Goal: Information Seeking & Learning: Understand process/instructions

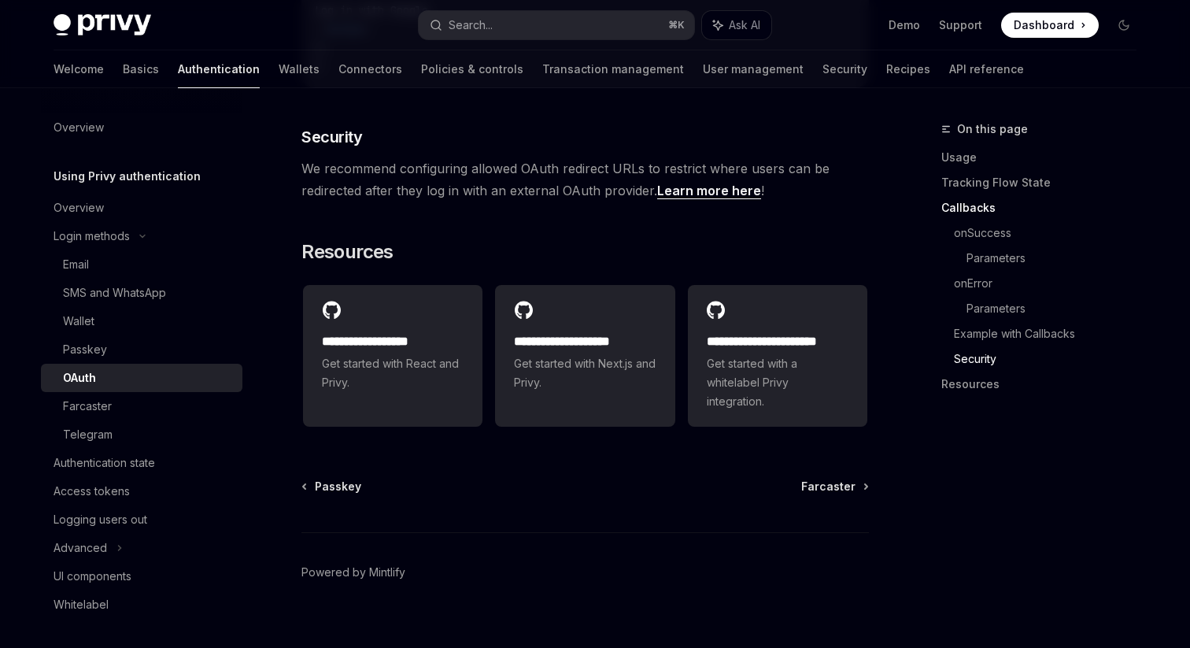
click at [96, 179] on h5 "Using Privy authentication" at bounding box center [127, 176] width 147 height 19
click at [91, 178] on h5 "Using Privy authentication" at bounding box center [127, 176] width 147 height 19
click at [82, 212] on div "Overview" at bounding box center [79, 207] width 50 height 19
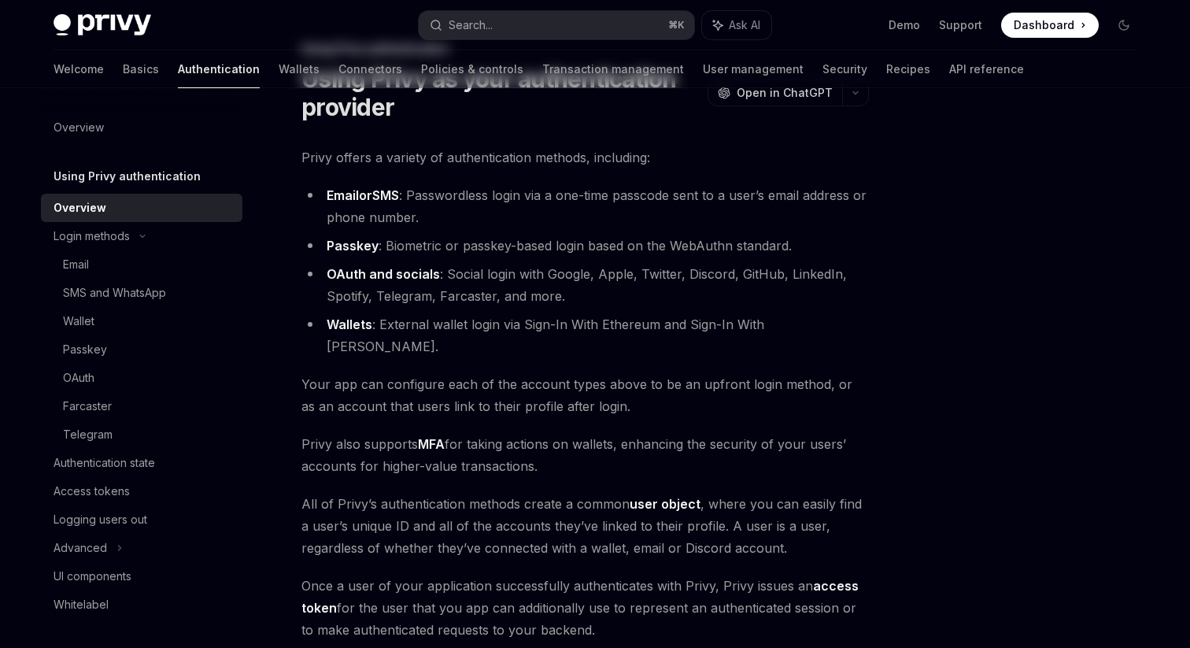
scroll to position [87, 0]
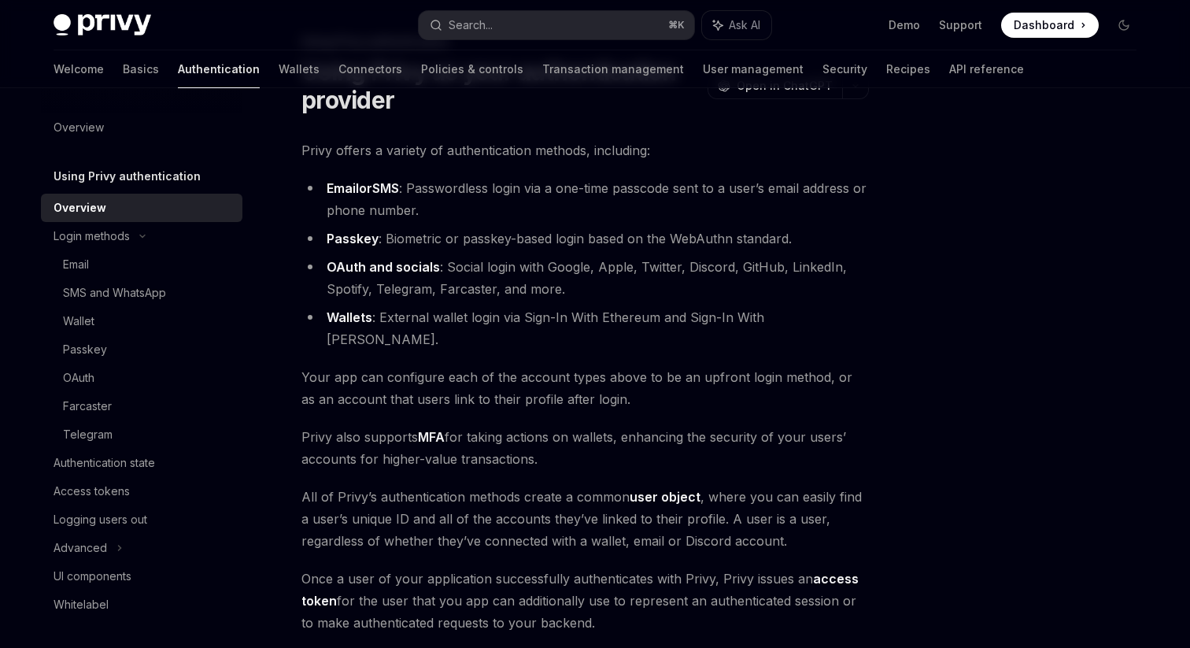
click at [481, 366] on span "Your app can configure each of the account types above to be an upfront login m…" at bounding box center [584, 388] width 567 height 44
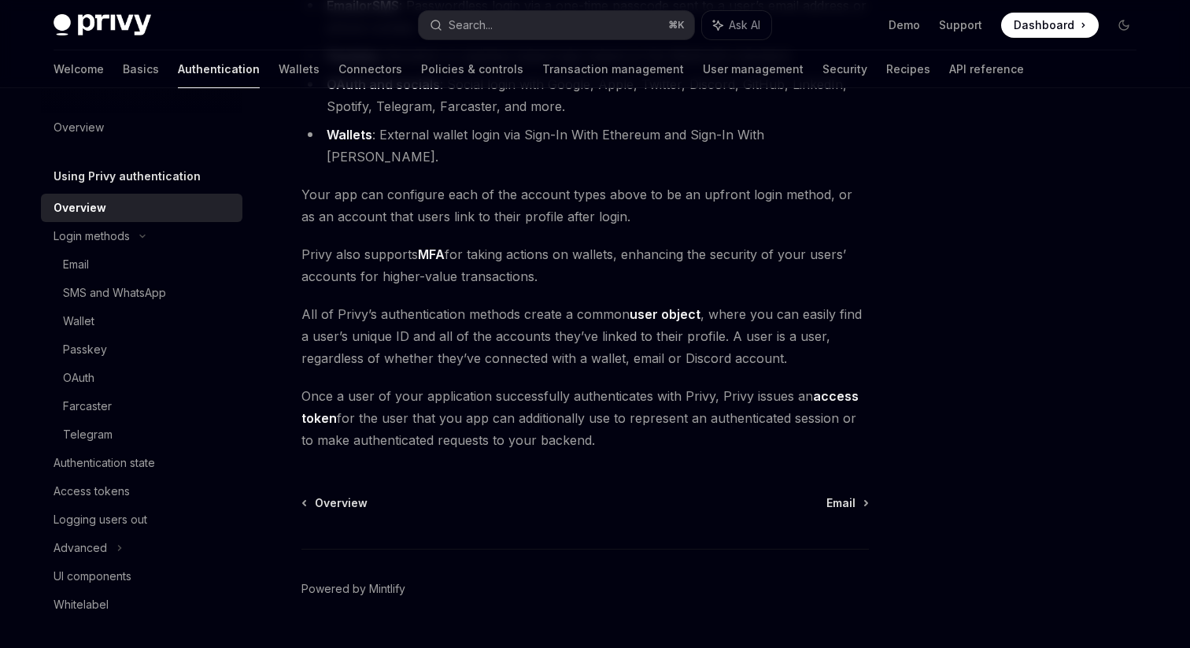
scroll to position [285, 0]
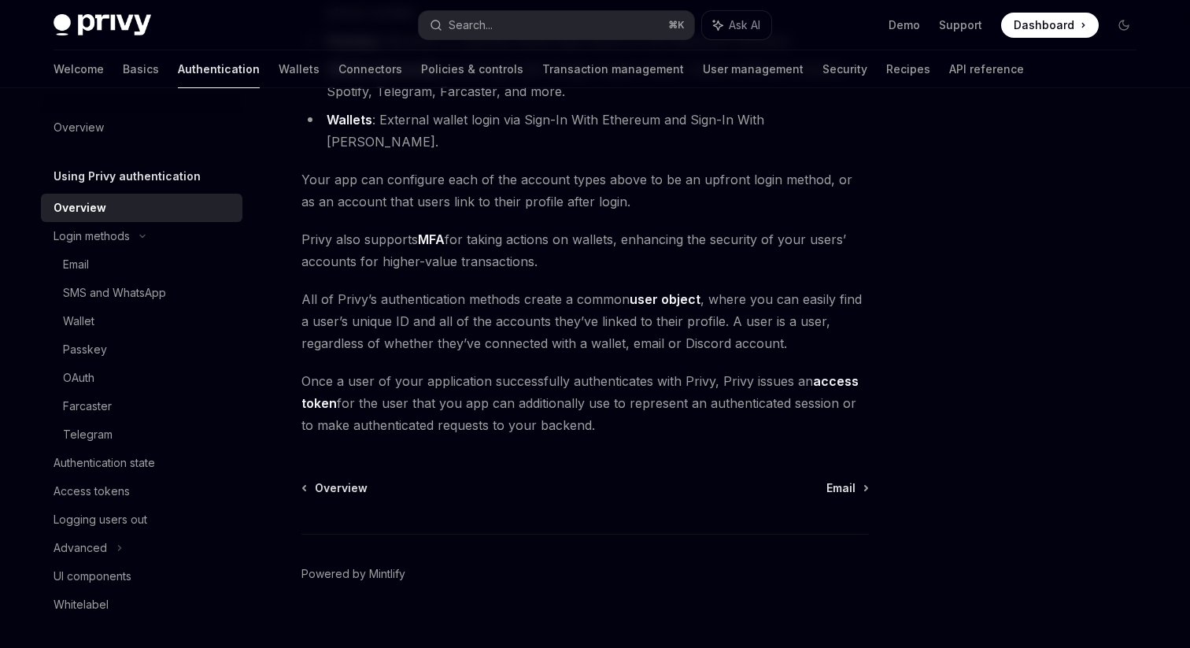
click at [575, 480] on div "Overview Email Powered by Mintlify" at bounding box center [584, 575] width 567 height 190
click at [845, 480] on span "Email" at bounding box center [840, 488] width 29 height 16
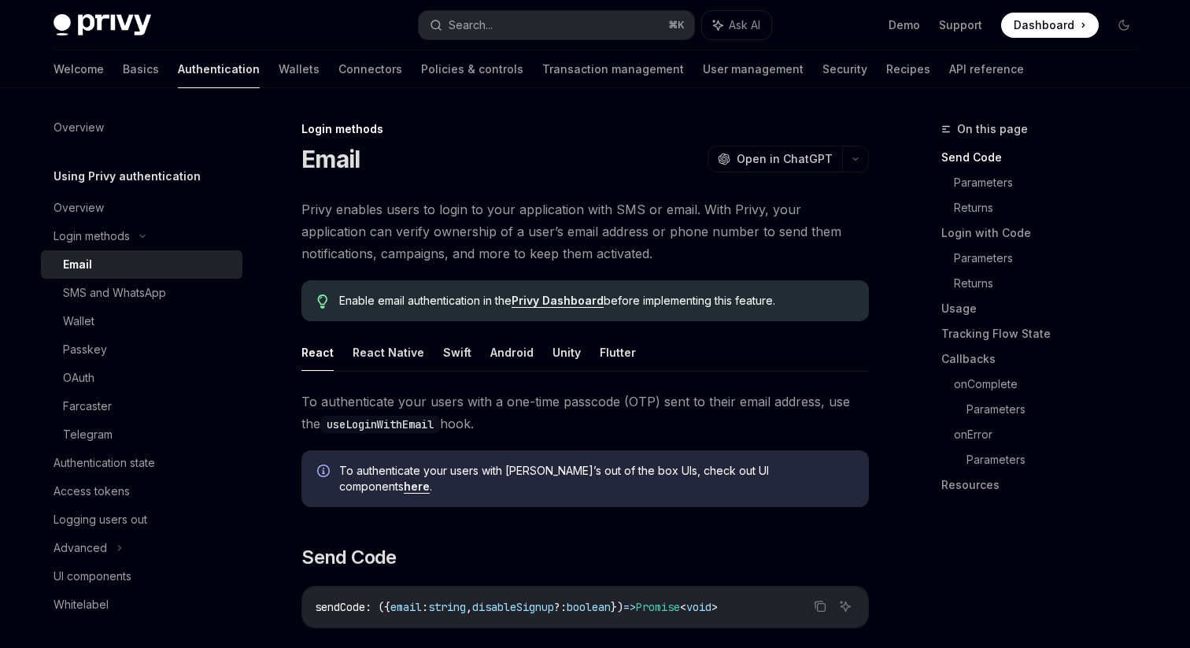
click at [592, 140] on div "Login methods Email OpenAI Open in ChatGPT" at bounding box center [584, 147] width 567 height 52
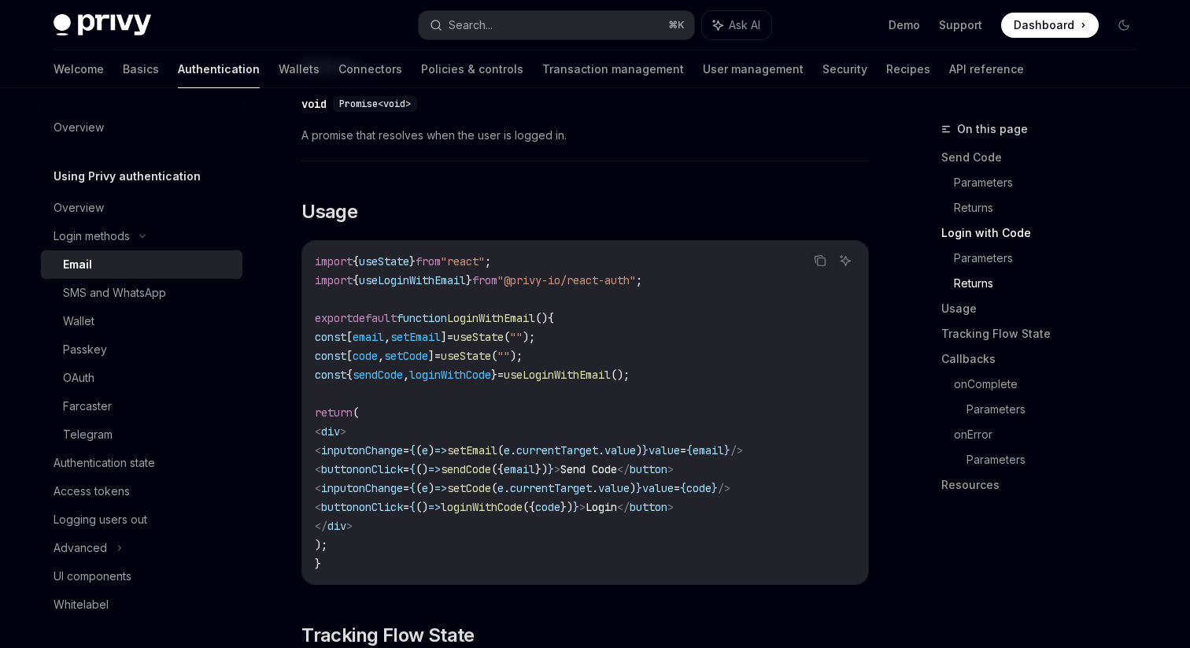
scroll to position [1255, 0]
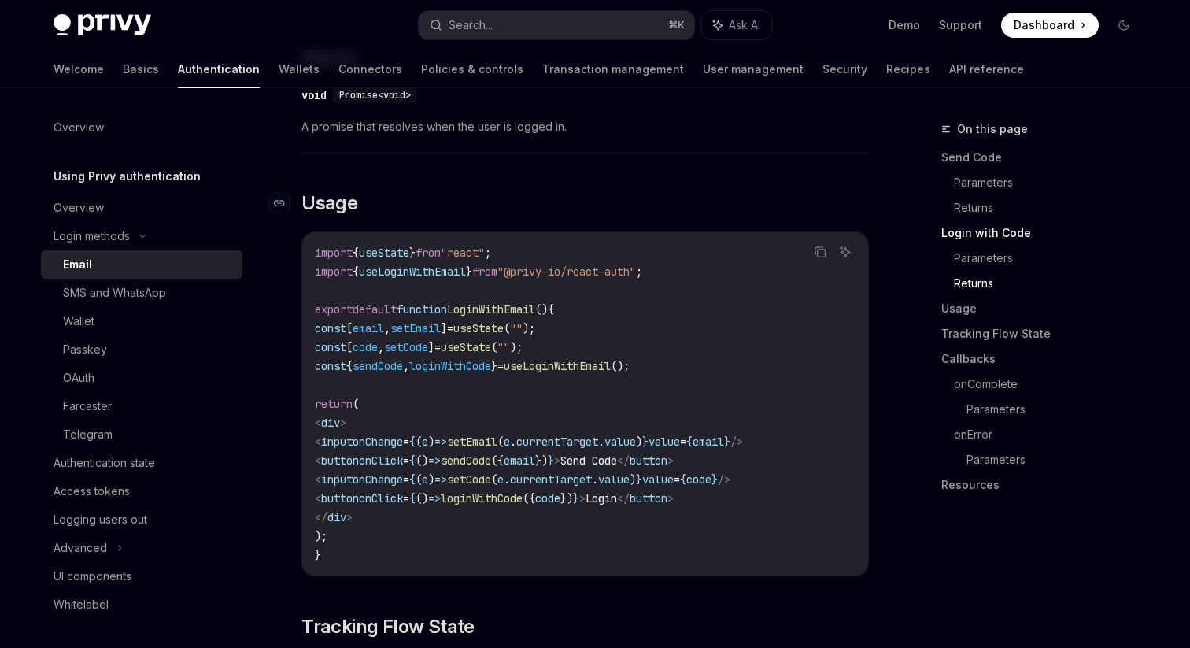
click at [512, 190] on h2 "​ Usage" at bounding box center [584, 202] width 567 height 25
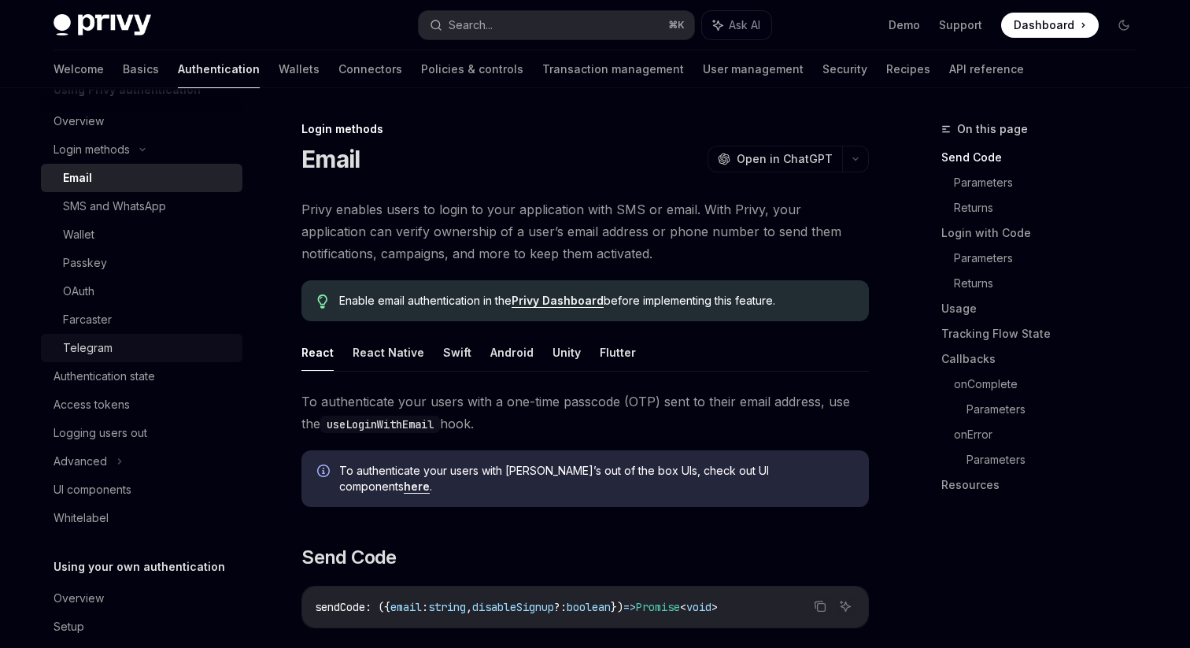
scroll to position [125, 0]
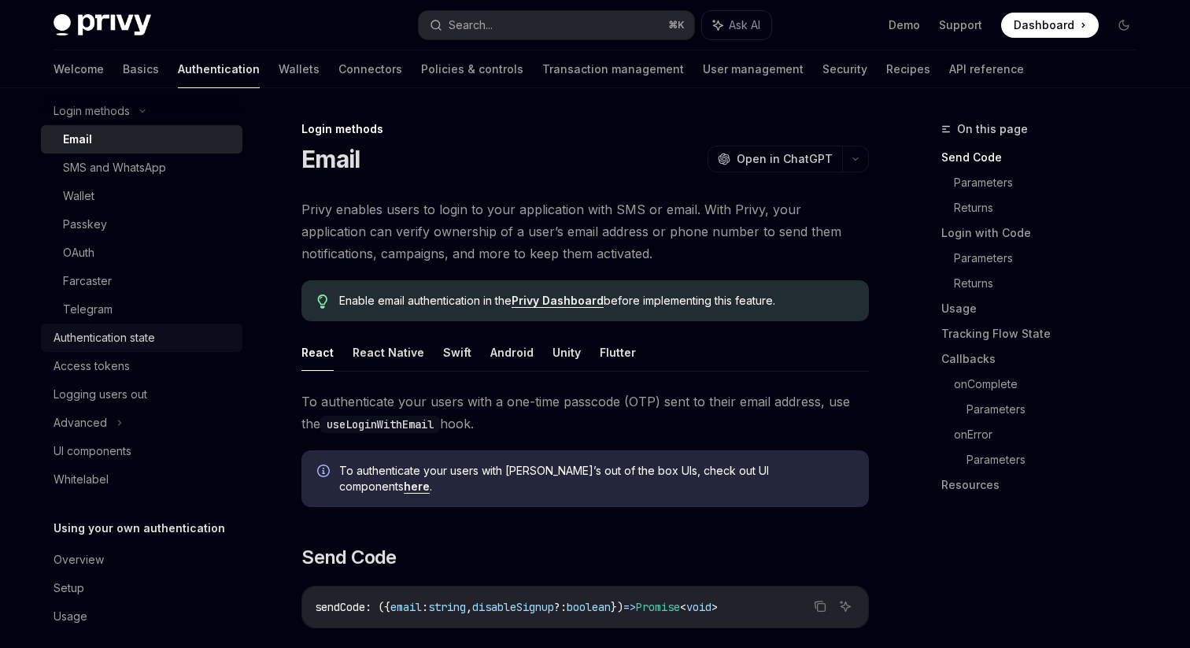
click at [142, 337] on div "Authentication state" at bounding box center [105, 337] width 102 height 19
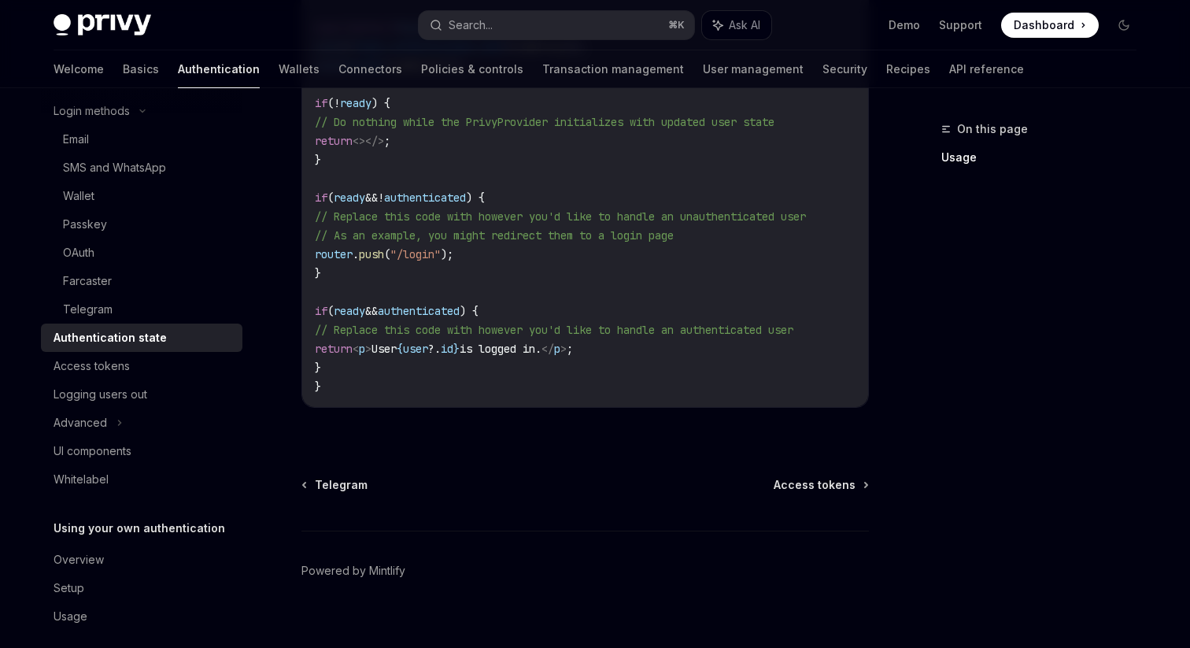
scroll to position [691, 0]
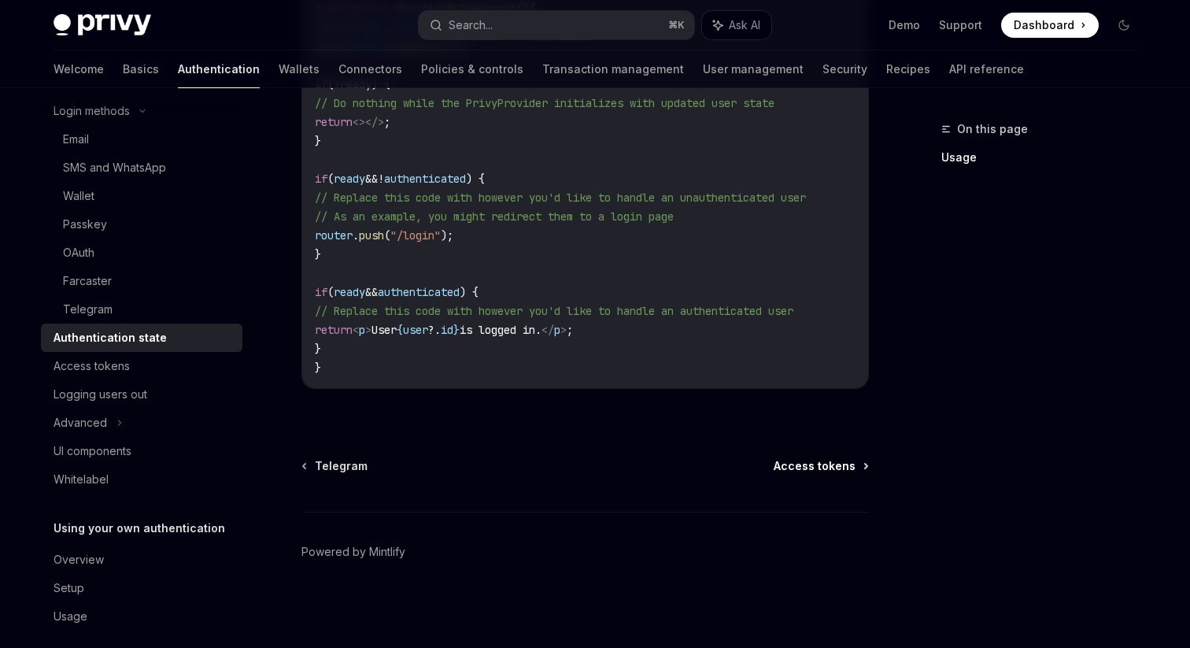
click at [807, 460] on span "Access tokens" at bounding box center [815, 466] width 82 height 16
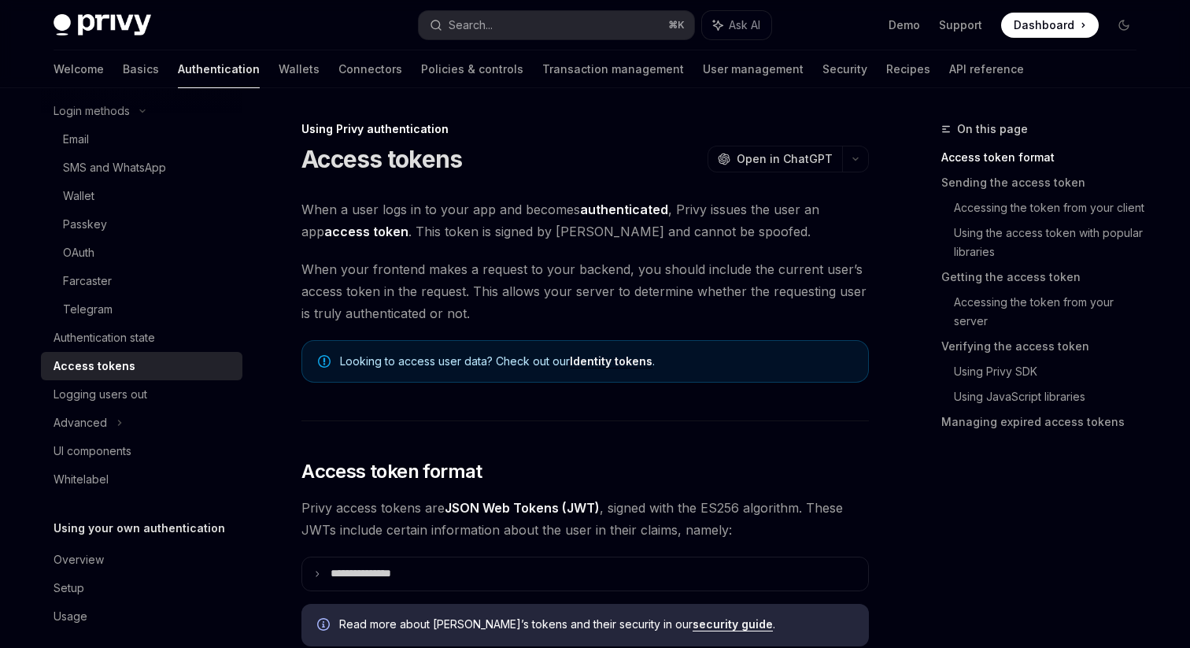
click at [688, 312] on span "When your frontend makes a request to your backend, you should include the curr…" at bounding box center [584, 291] width 567 height 66
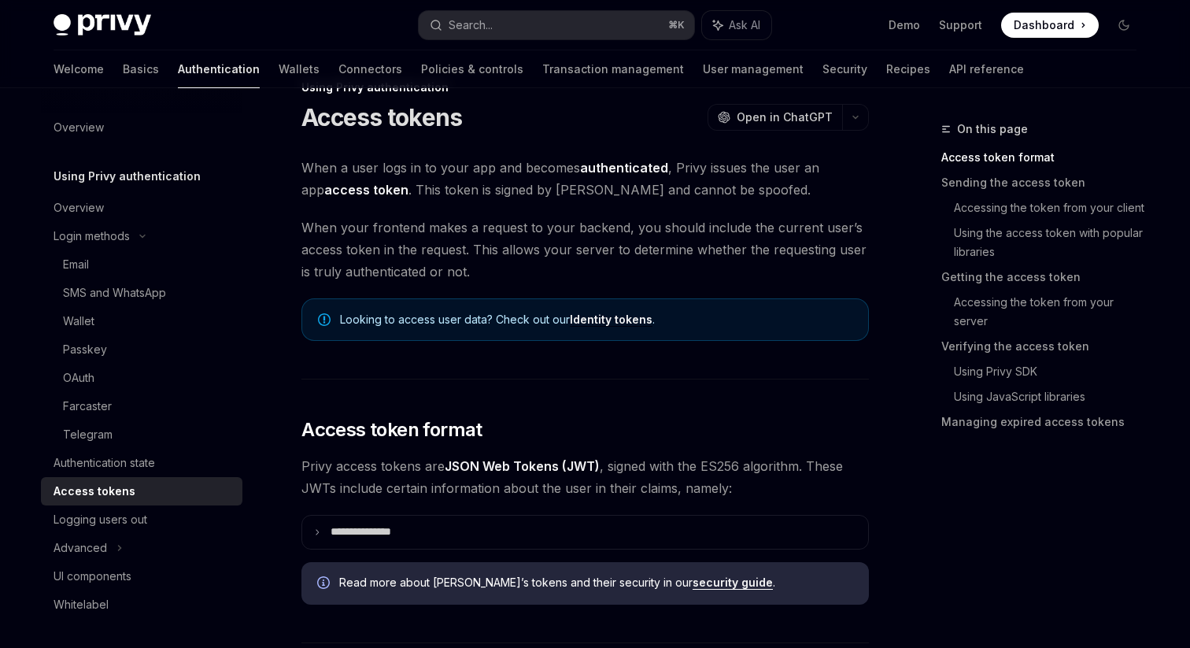
scroll to position [39, 0]
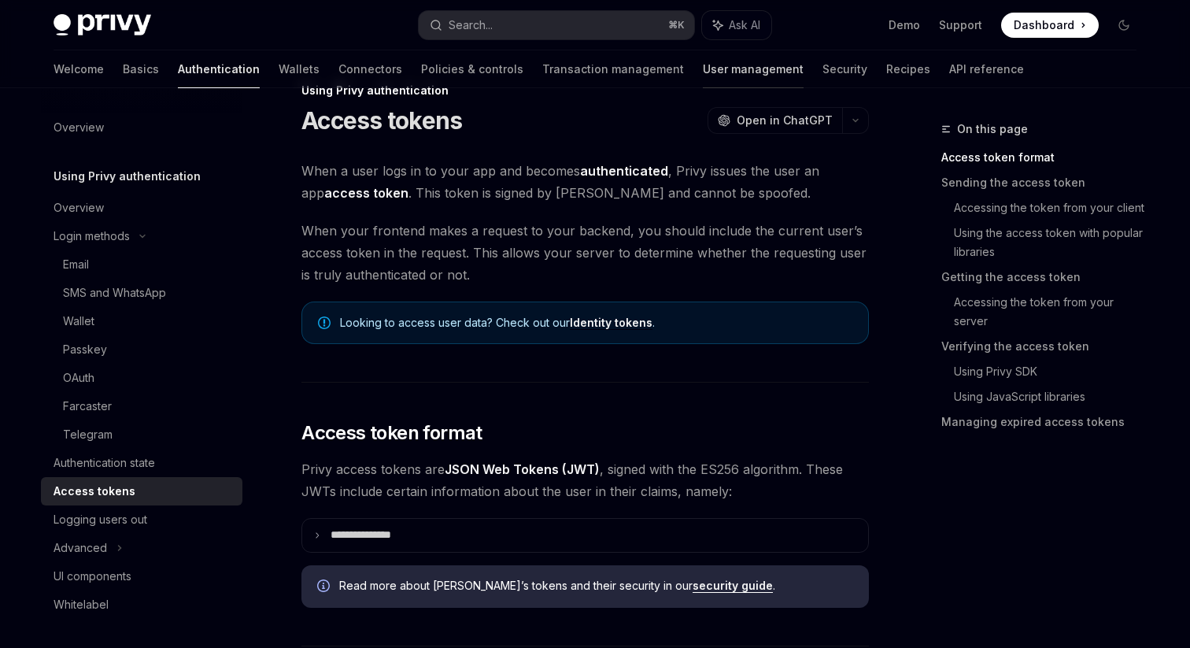
click at [703, 70] on link "User management" at bounding box center [753, 69] width 101 height 38
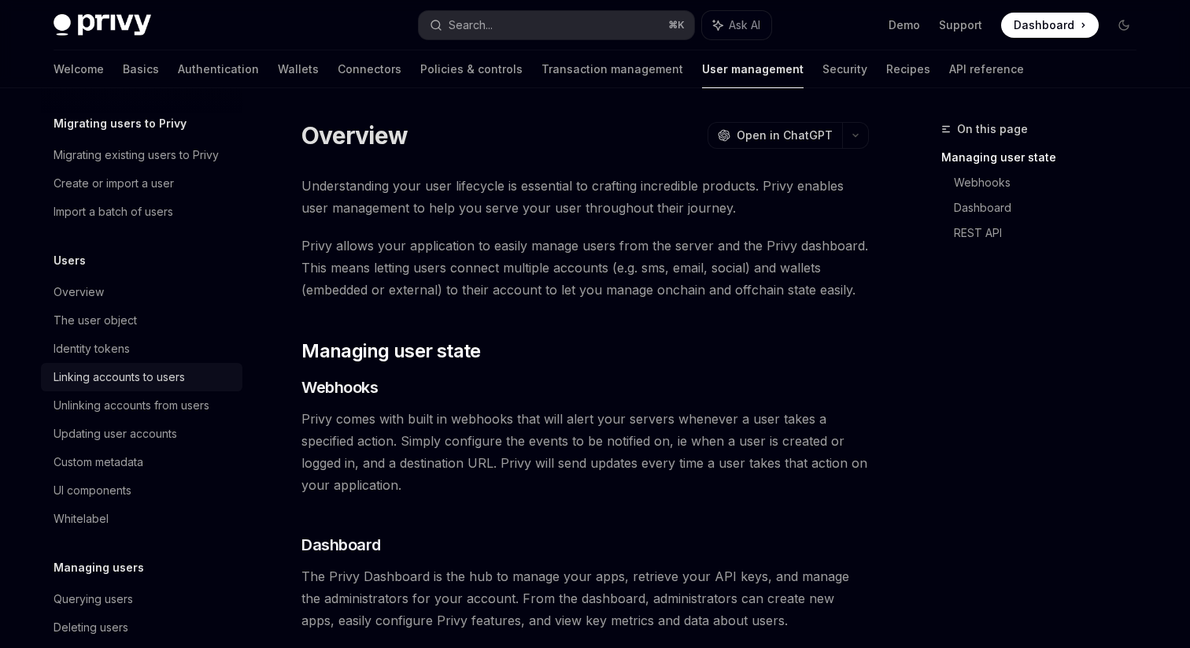
scroll to position [49, 0]
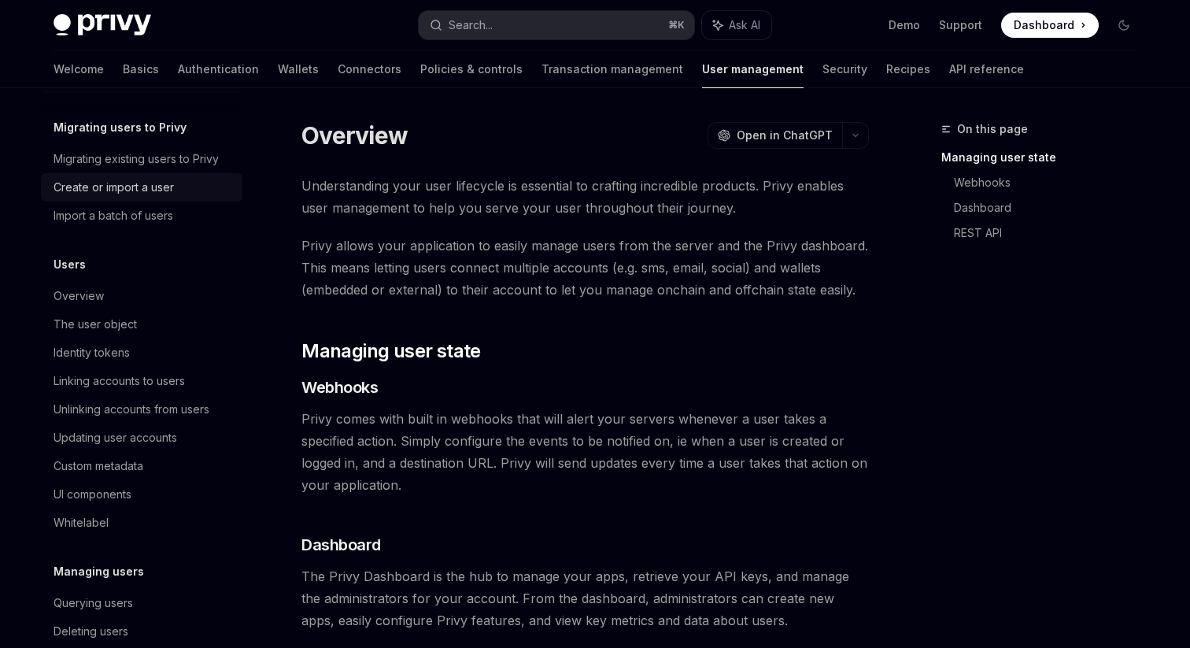
click at [116, 190] on div "Create or import a user" at bounding box center [114, 187] width 120 height 19
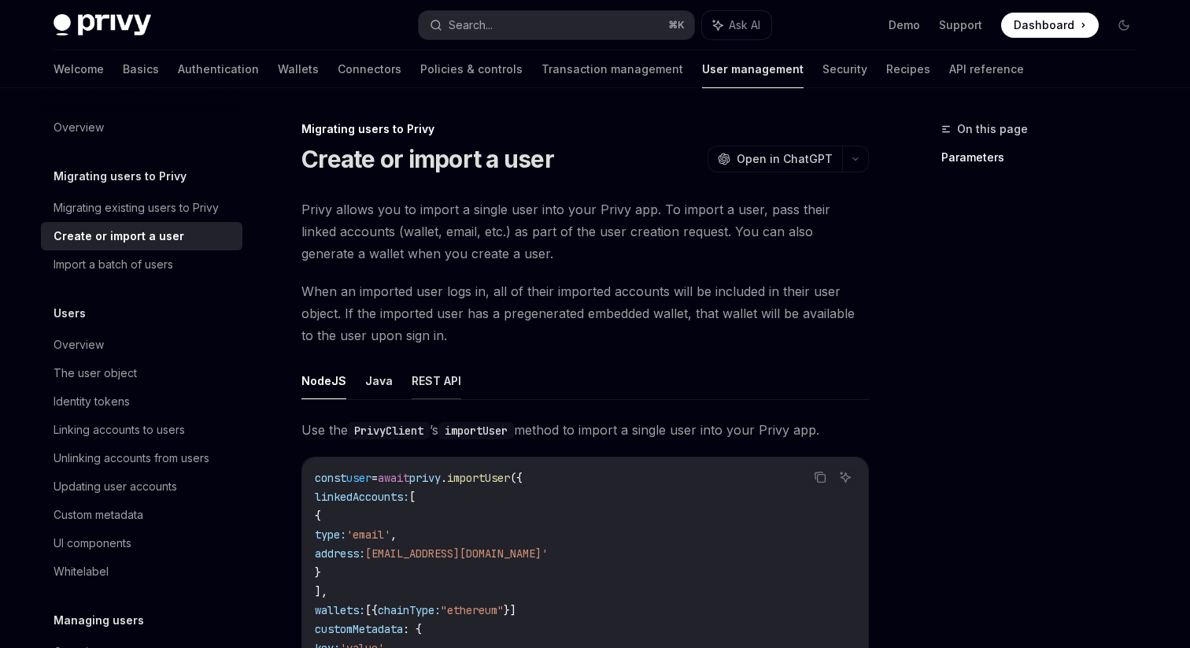
click at [434, 383] on button "REST API" at bounding box center [437, 380] width 50 height 37
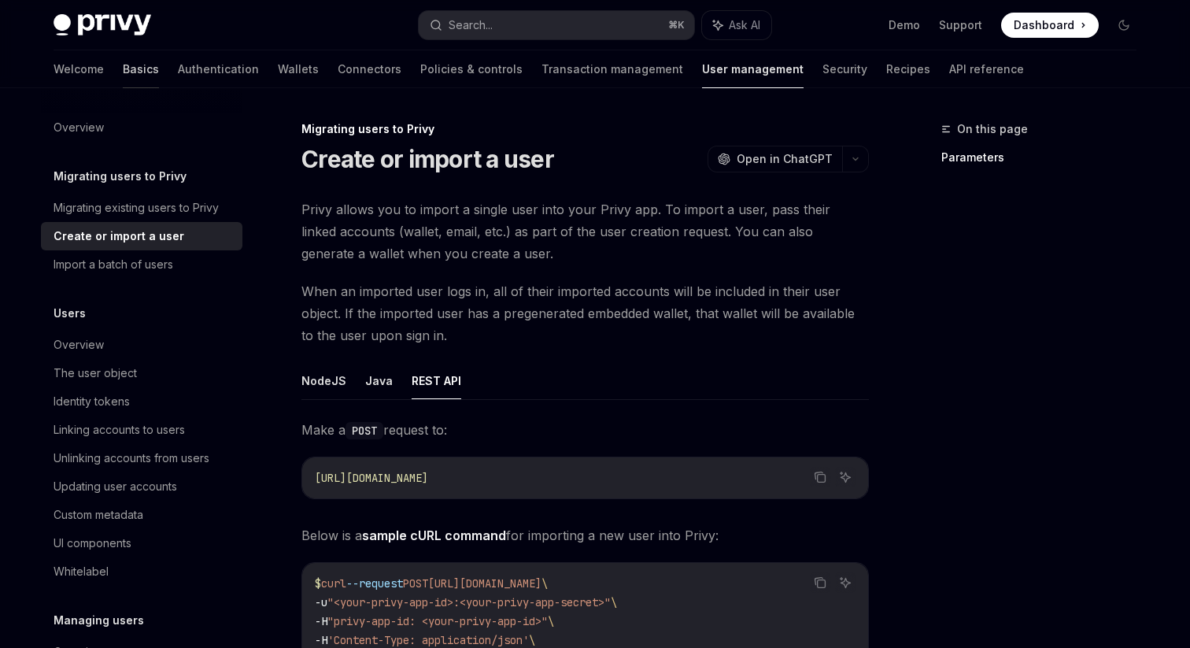
click at [123, 73] on link "Basics" at bounding box center [141, 69] width 36 height 38
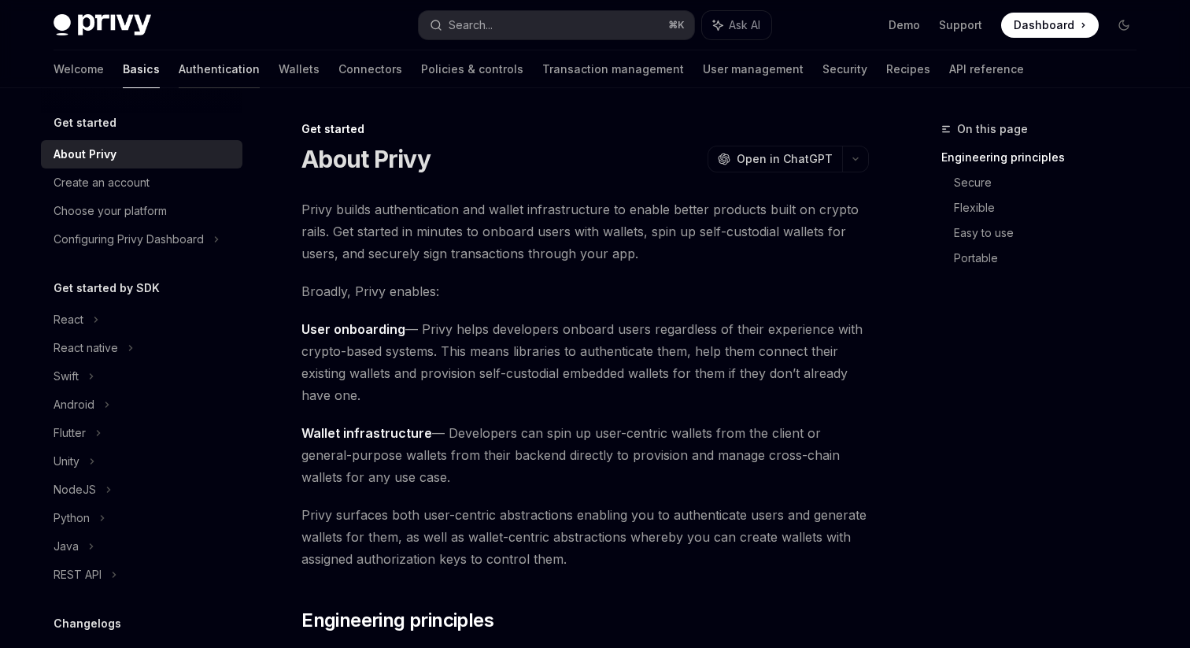
click at [179, 72] on link "Authentication" at bounding box center [219, 69] width 81 height 38
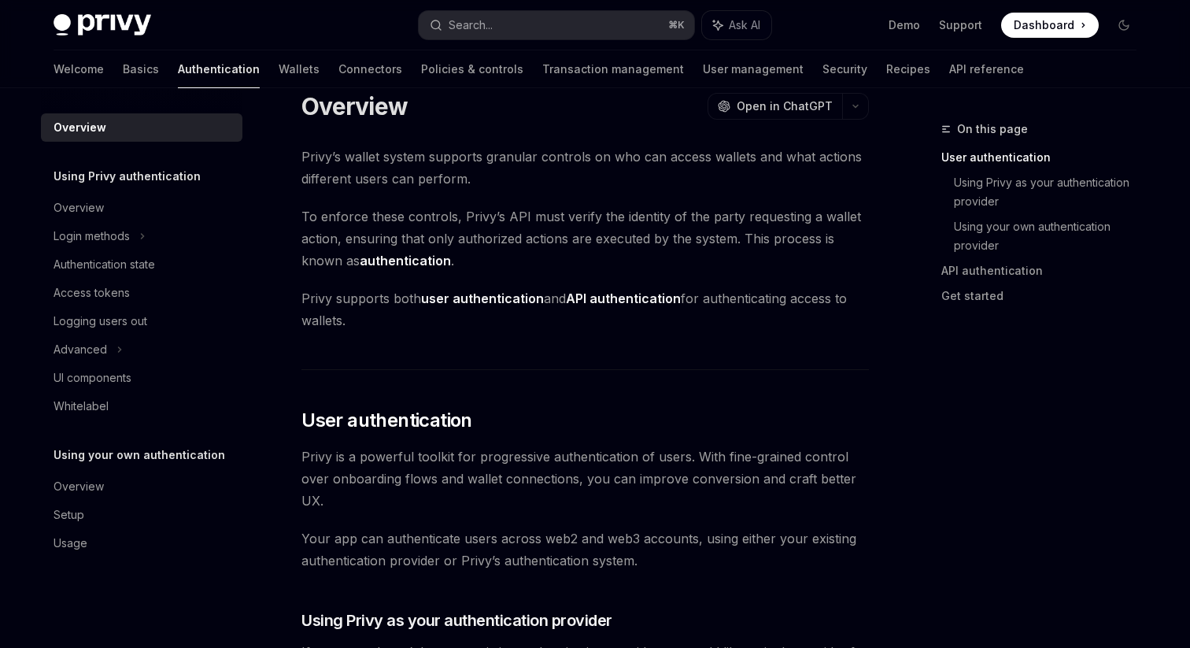
scroll to position [30, 0]
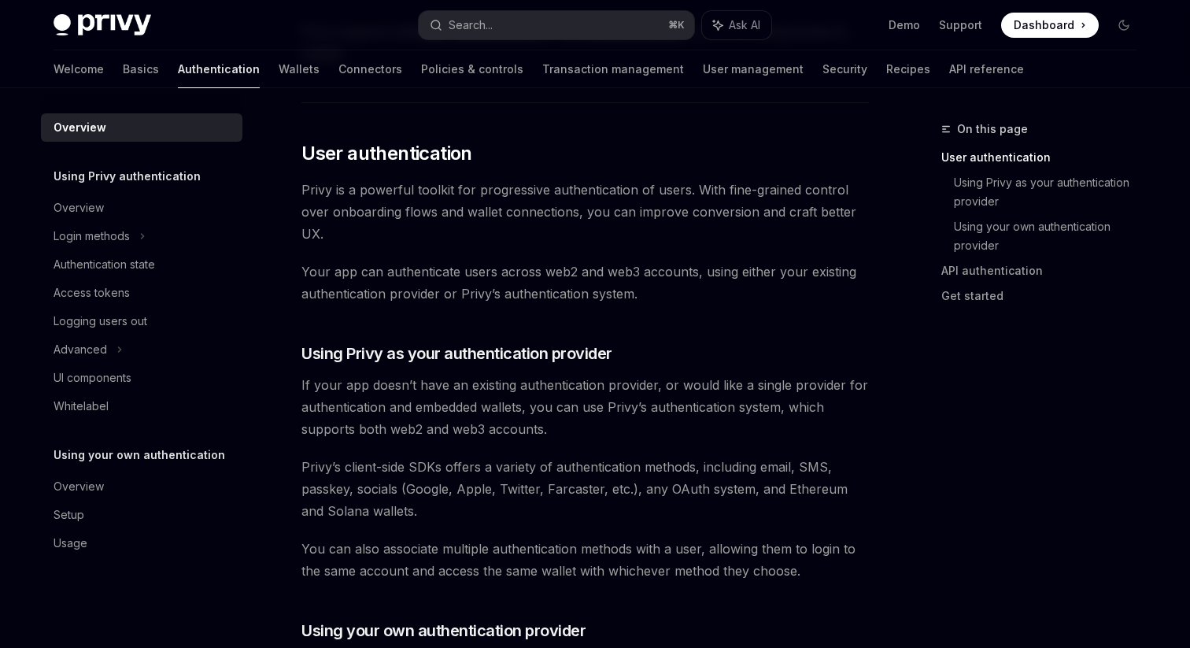
scroll to position [294, 0]
click at [570, 347] on span "Using Privy as your authentication provider" at bounding box center [456, 355] width 311 height 22
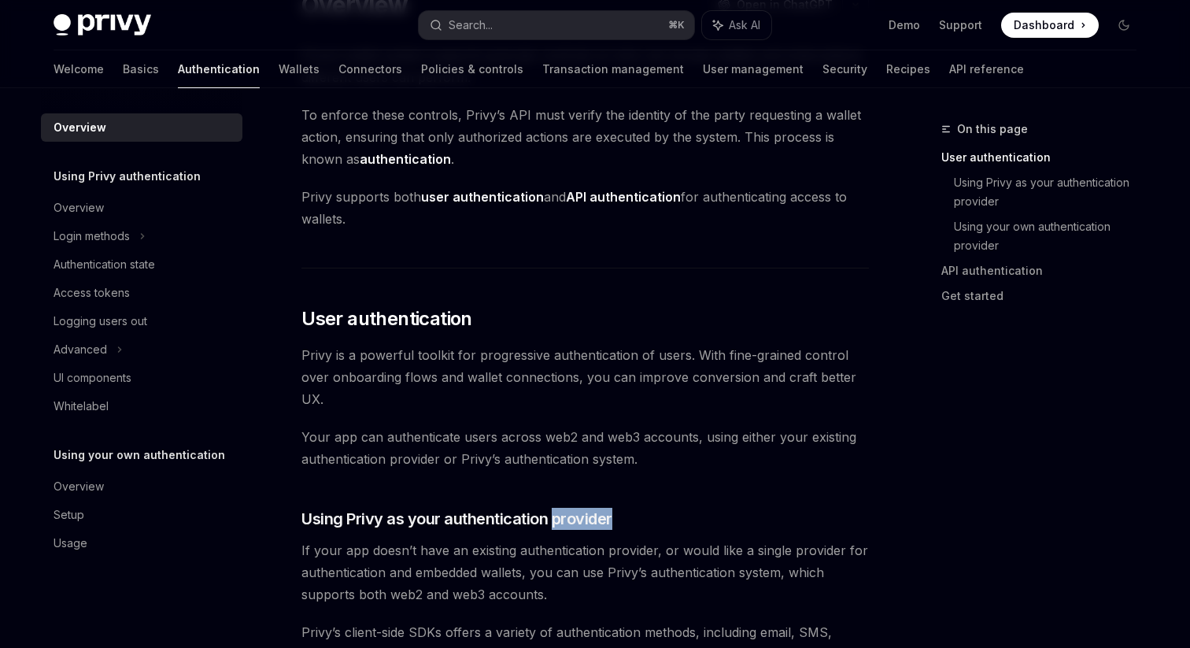
scroll to position [124, 0]
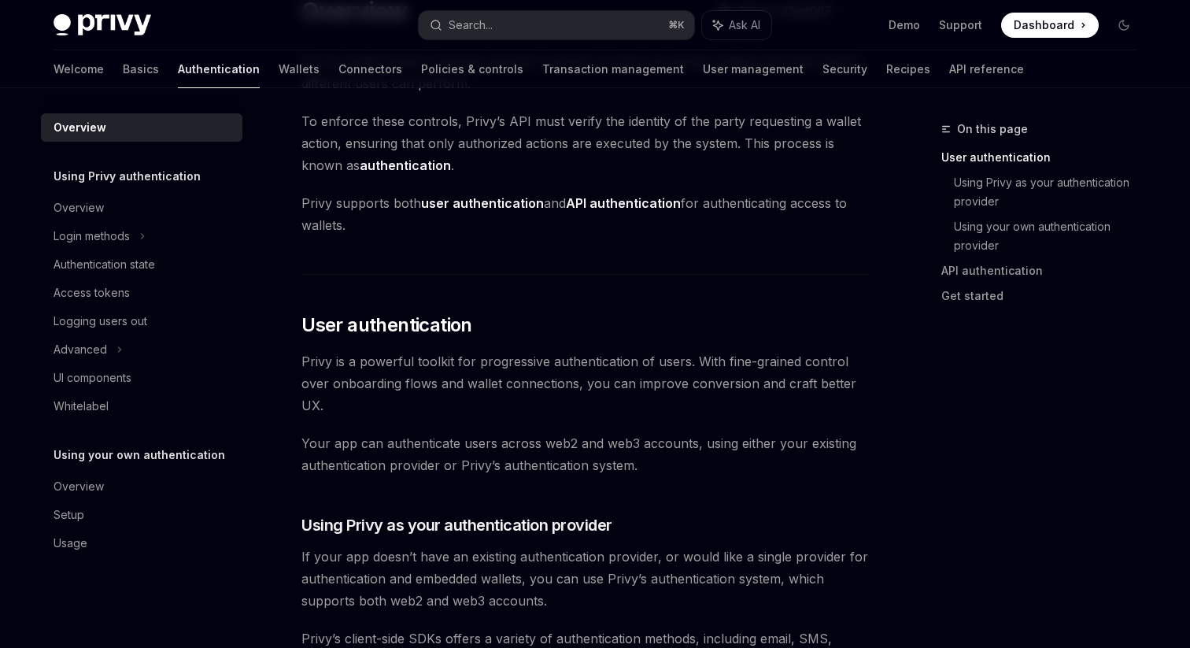
click at [502, 395] on span "Privy is a powerful toolkit for progressive authentication of users. With fine-…" at bounding box center [584, 383] width 567 height 66
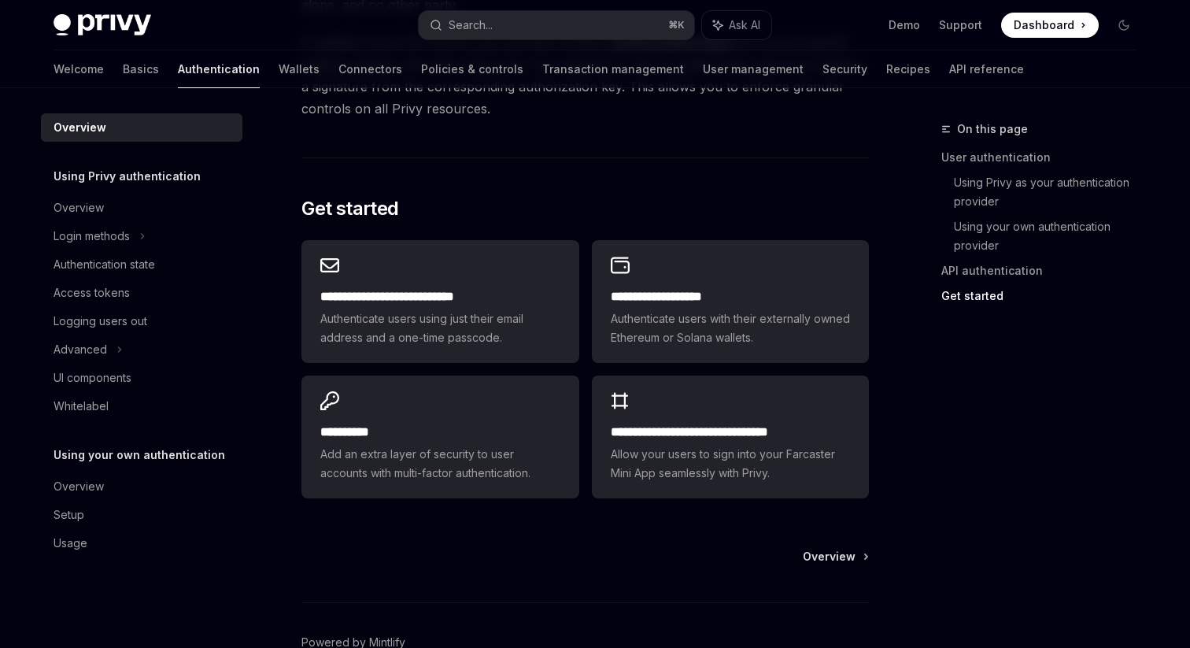
scroll to position [1328, 0]
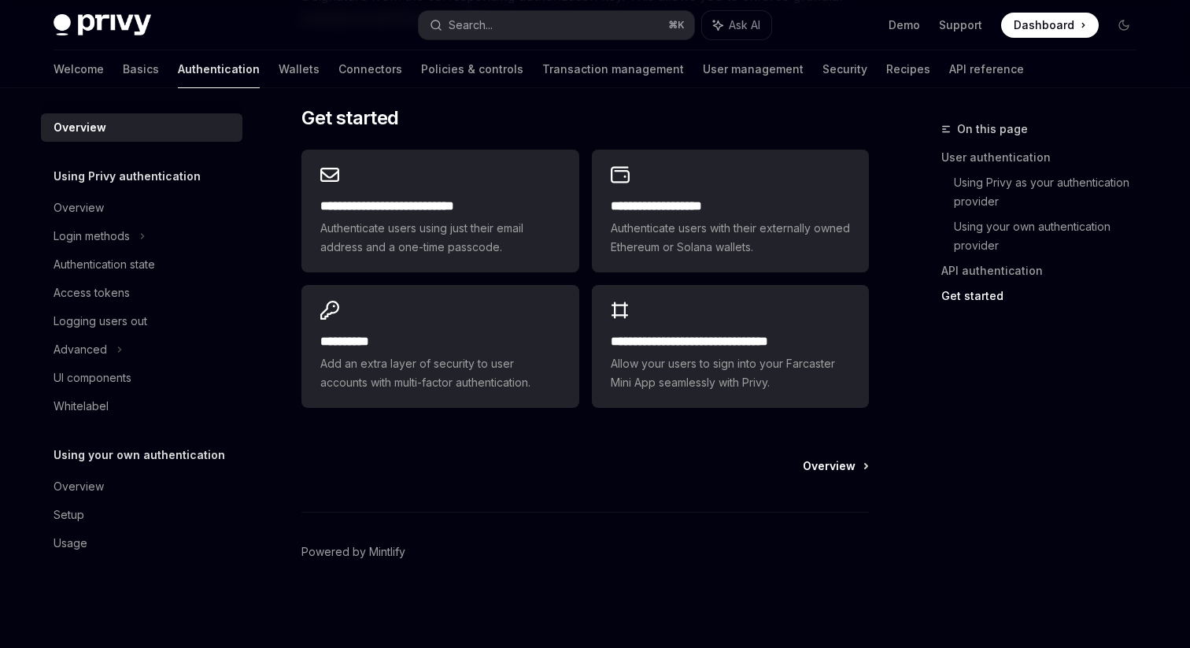
click at [830, 463] on span "Overview" at bounding box center [829, 466] width 53 height 16
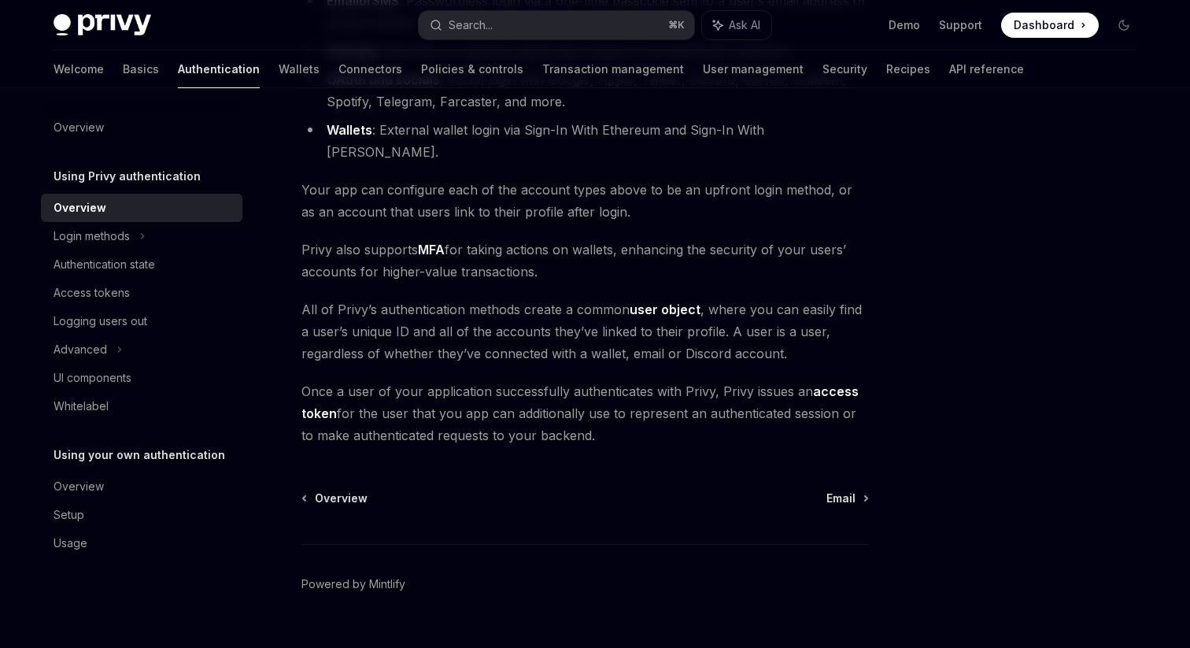
scroll to position [285, 0]
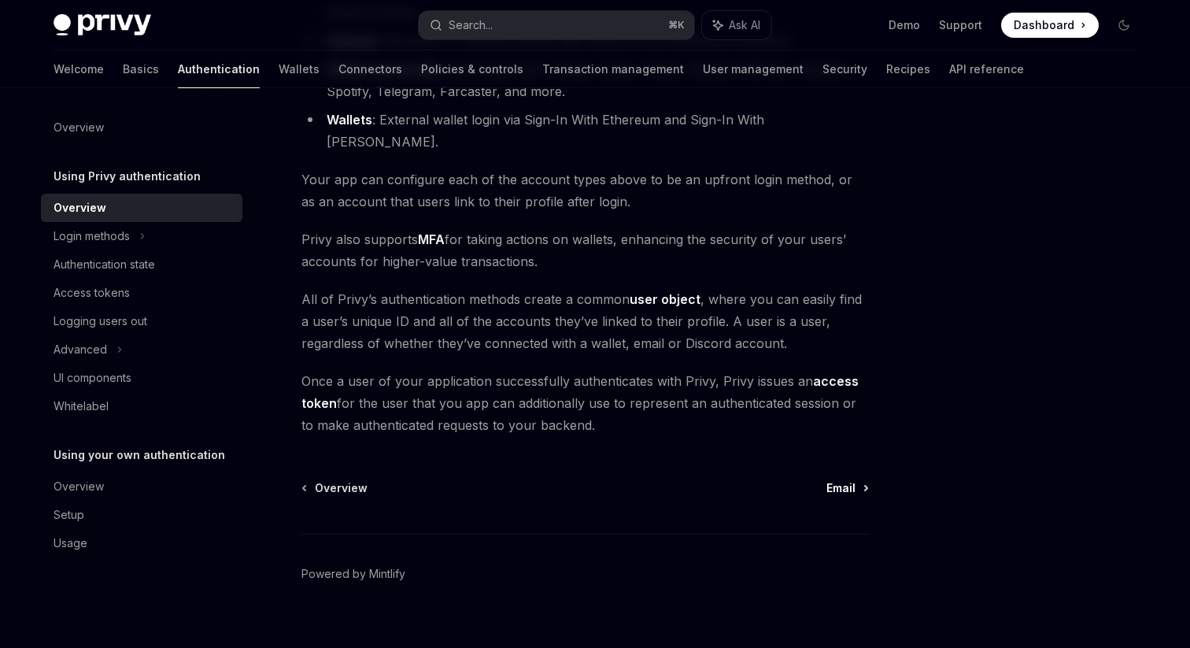
click at [848, 480] on span "Email" at bounding box center [840, 488] width 29 height 16
type textarea "*"
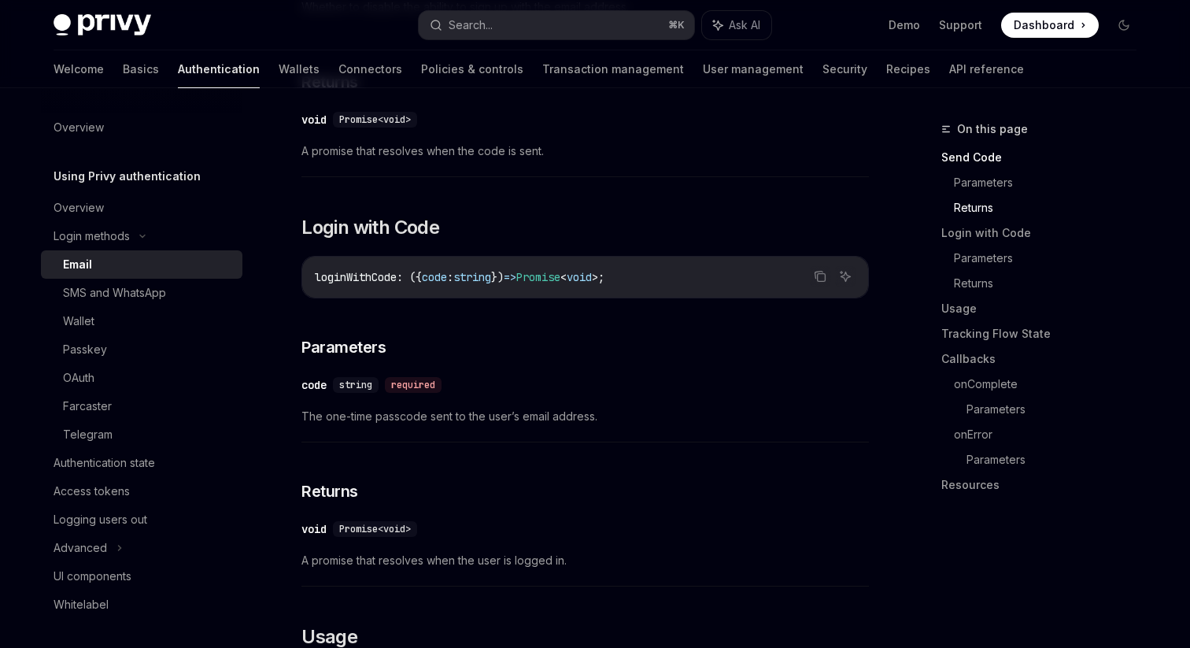
scroll to position [819, 0]
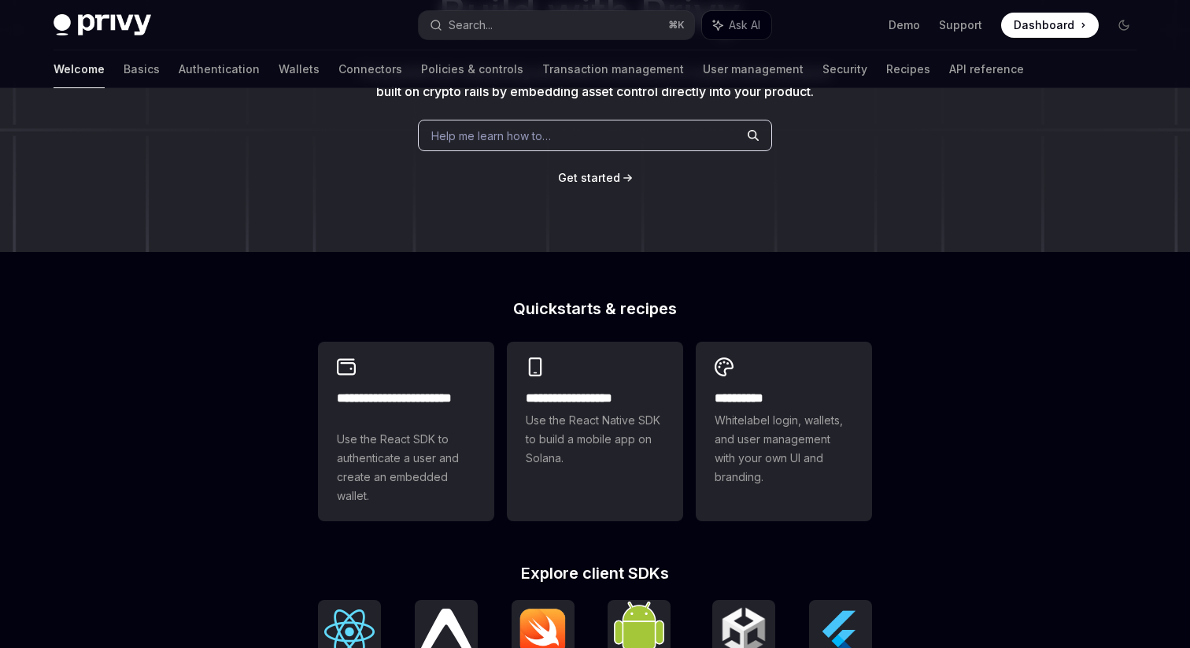
scroll to position [204, 0]
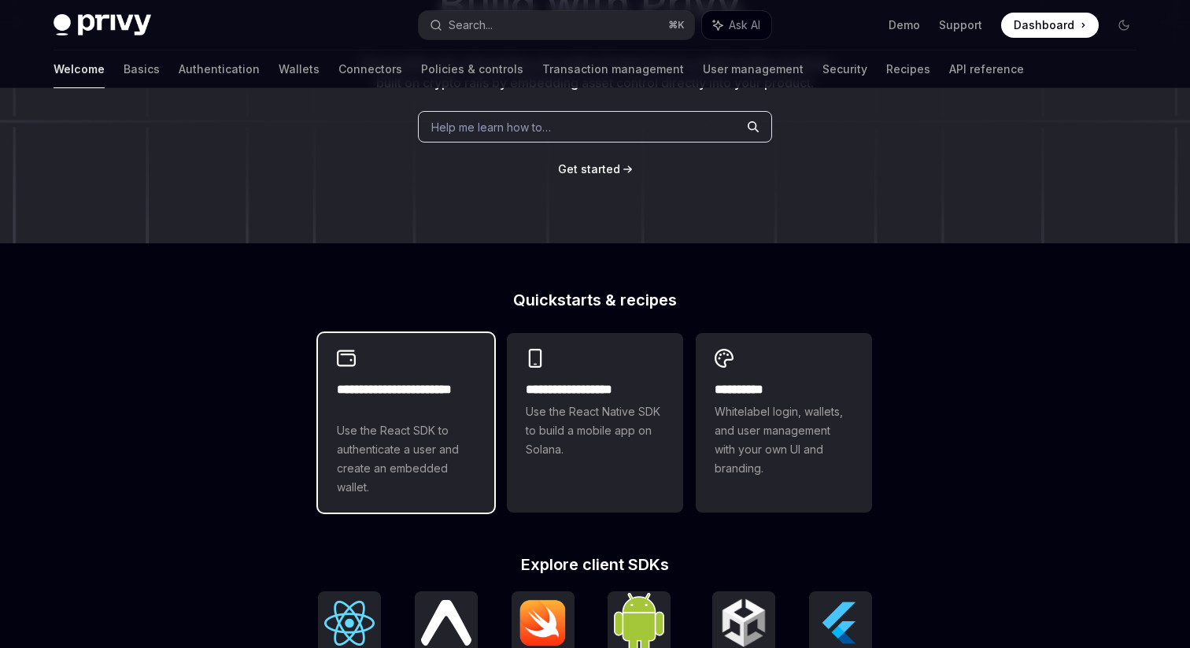
click at [412, 404] on h2 "**********" at bounding box center [406, 399] width 139 height 38
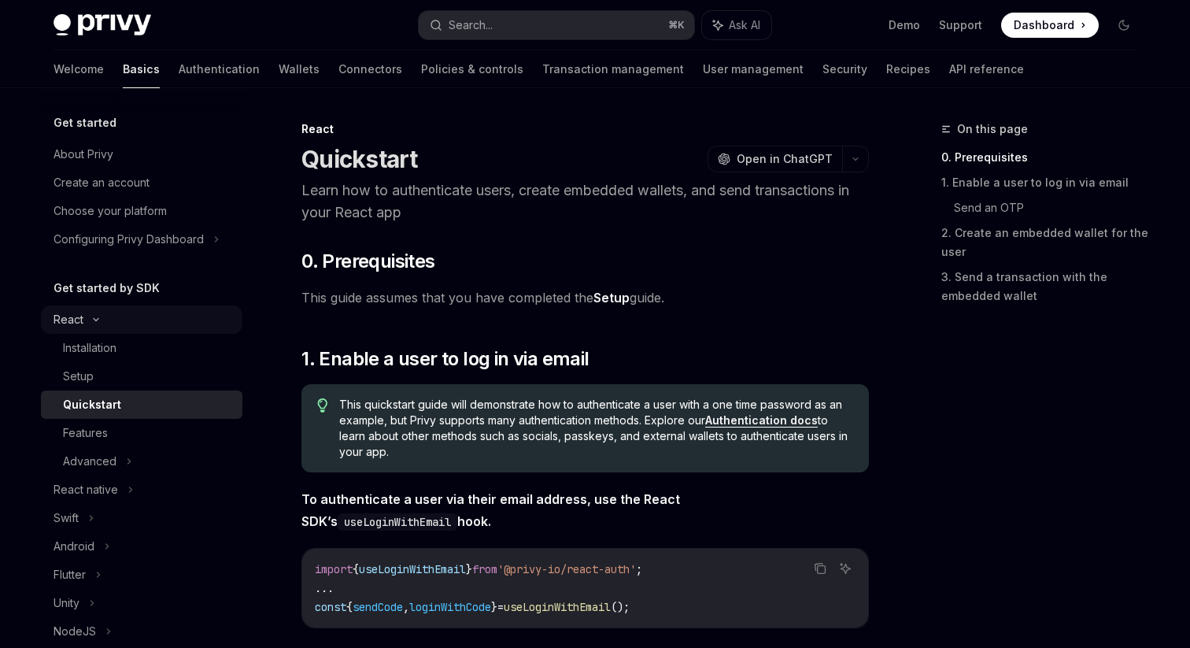
click at [97, 322] on icon at bounding box center [96, 319] width 19 height 6
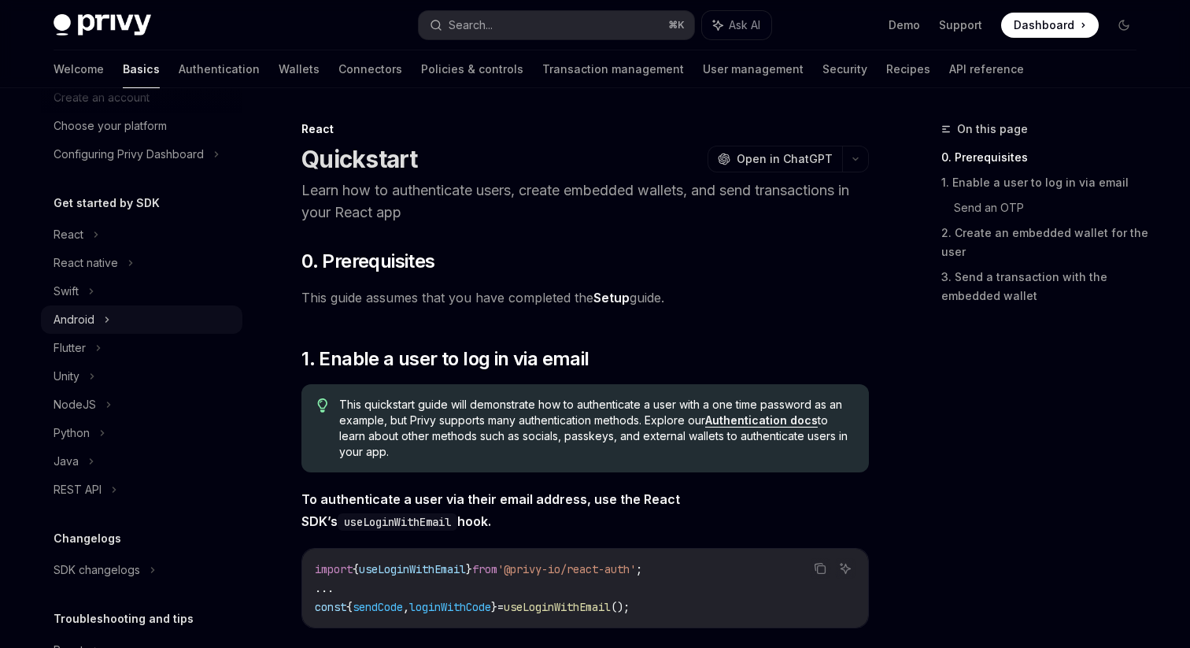
scroll to position [86, 0]
click at [115, 486] on icon at bounding box center [114, 488] width 6 height 19
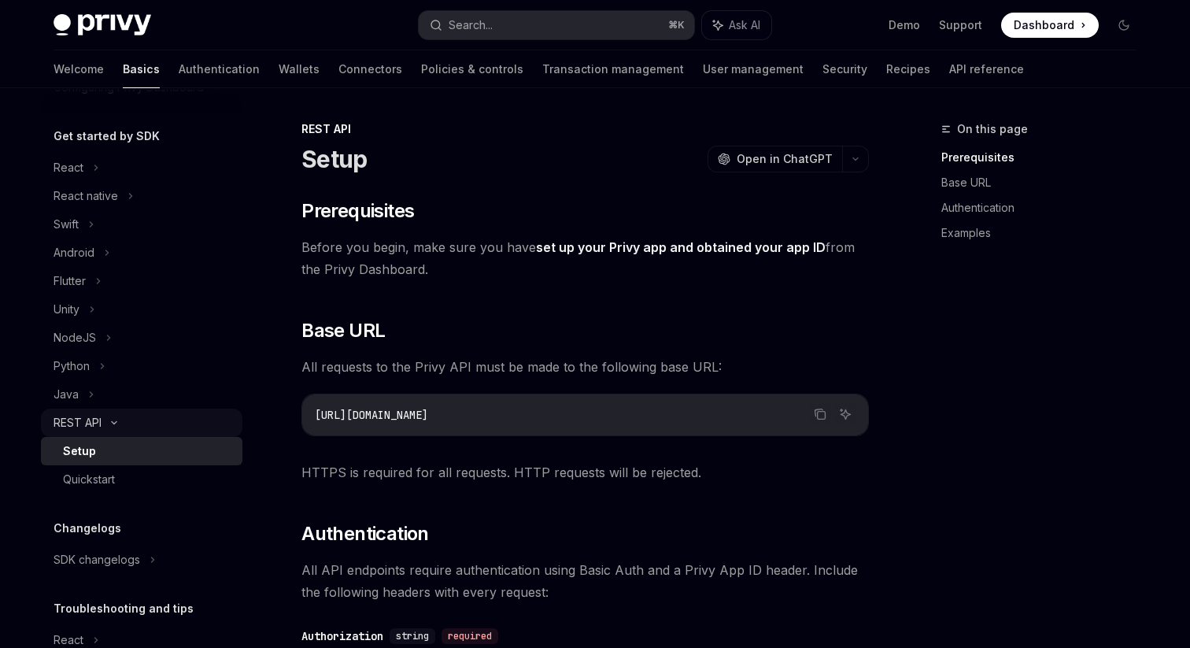
scroll to position [155, 0]
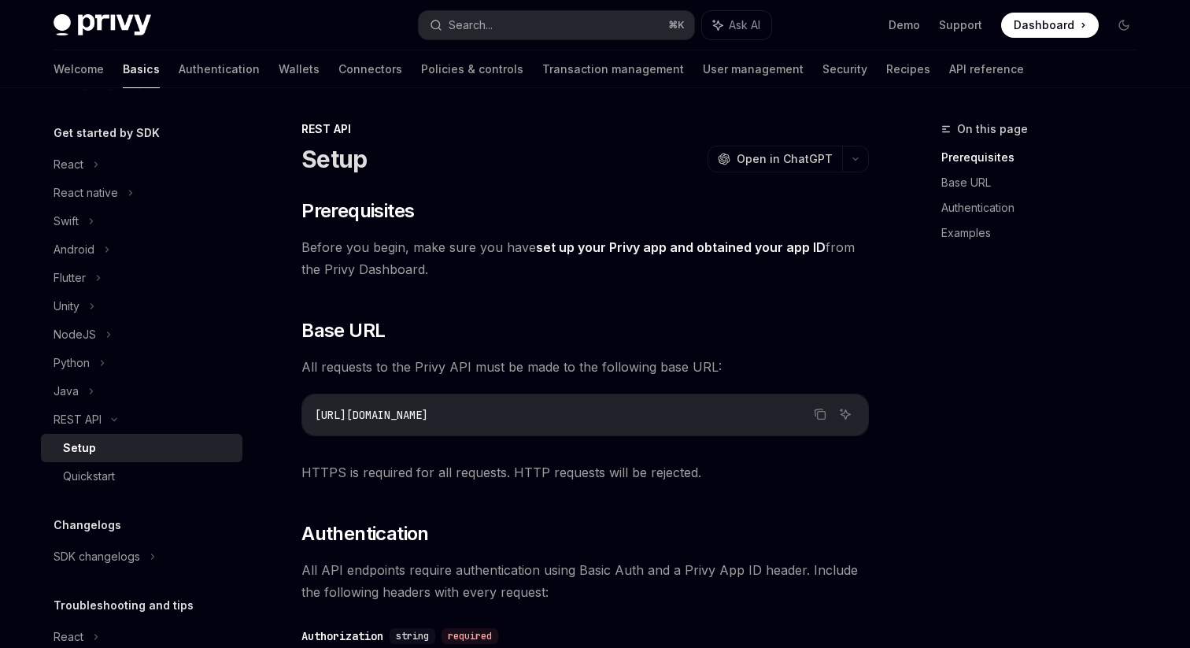
click at [91, 449] on div "Setup" at bounding box center [79, 447] width 33 height 19
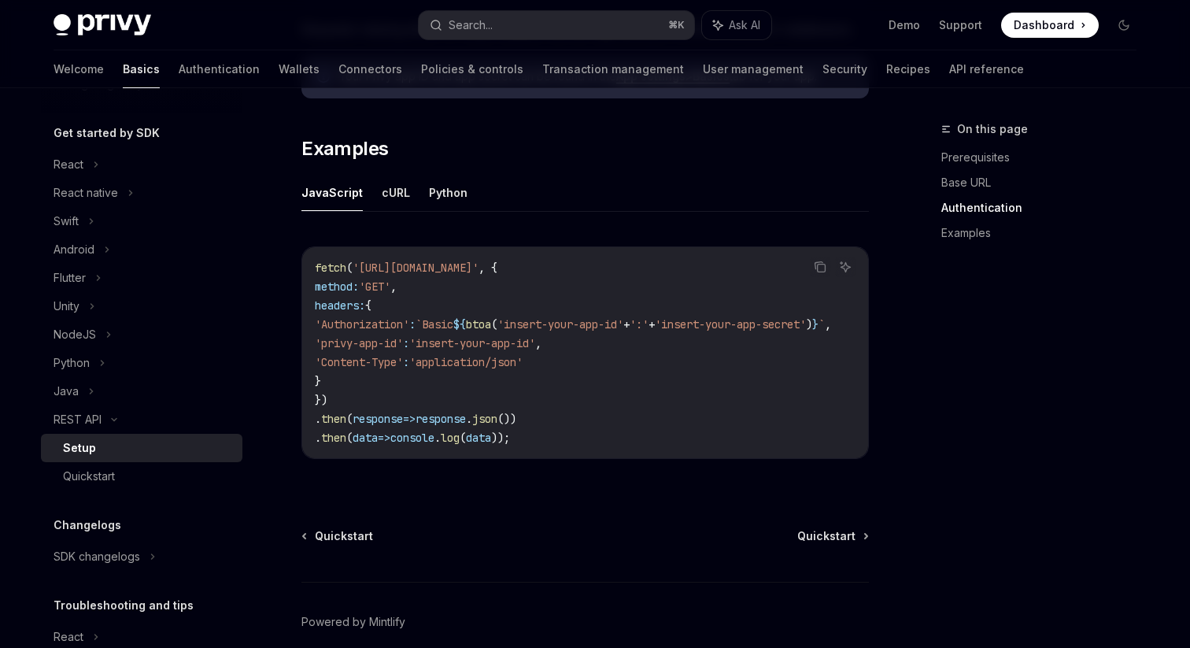
scroll to position [850, 0]
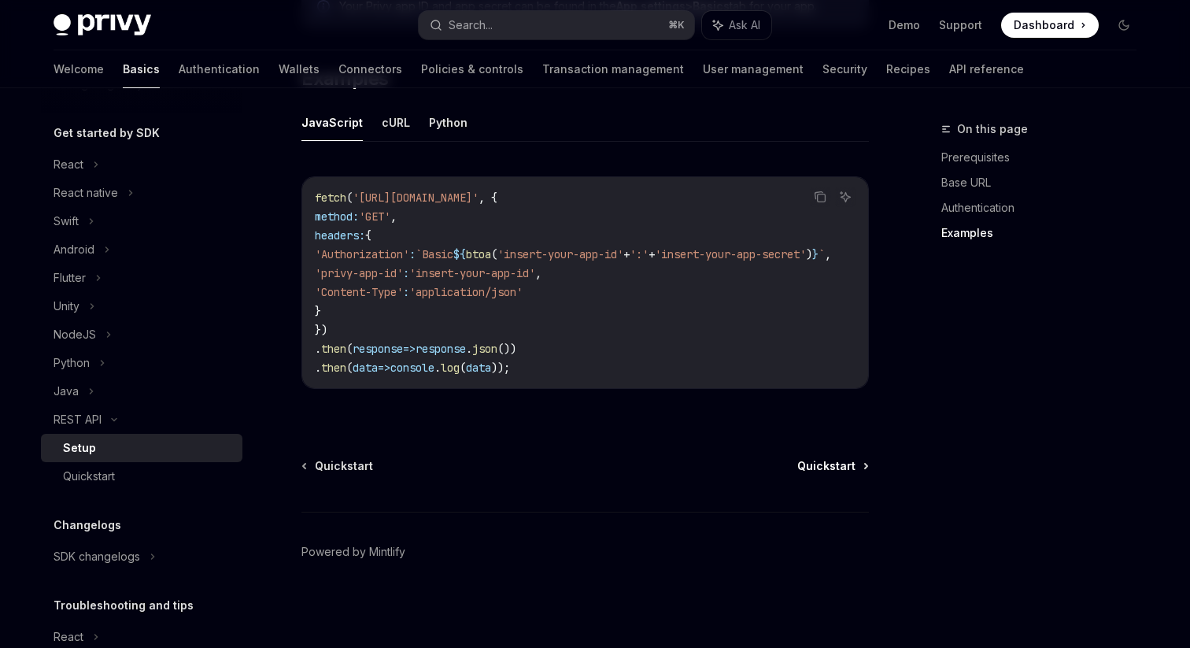
click at [844, 466] on span "Quickstart" at bounding box center [826, 466] width 58 height 16
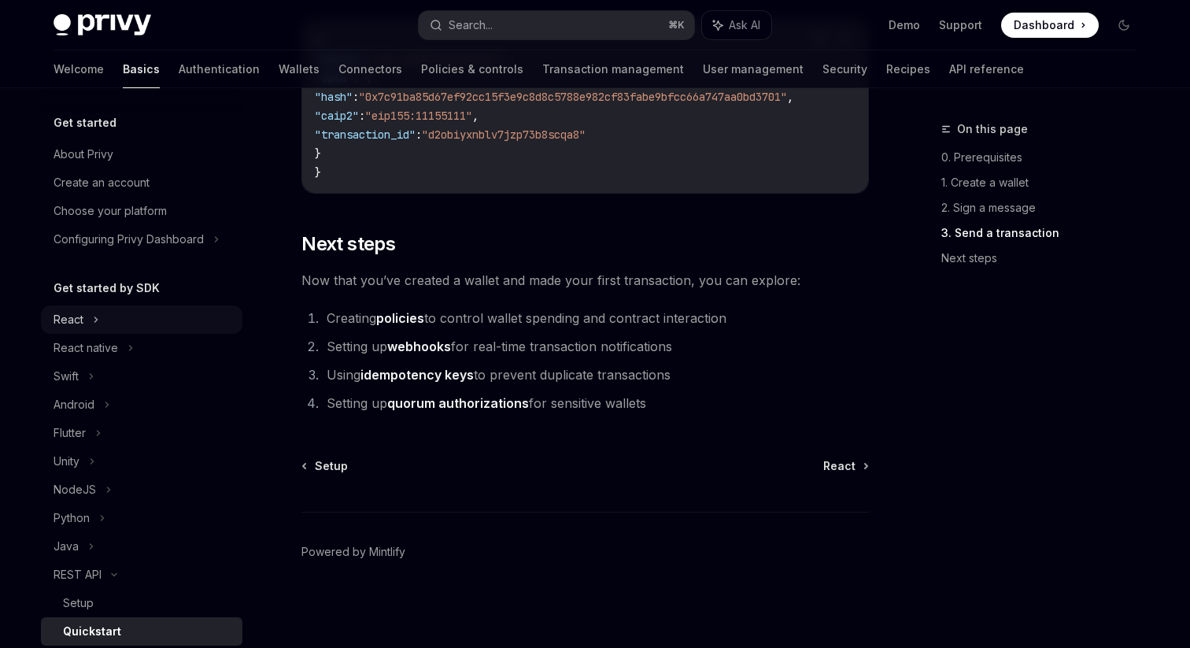
click at [78, 319] on div "React" at bounding box center [69, 319] width 30 height 19
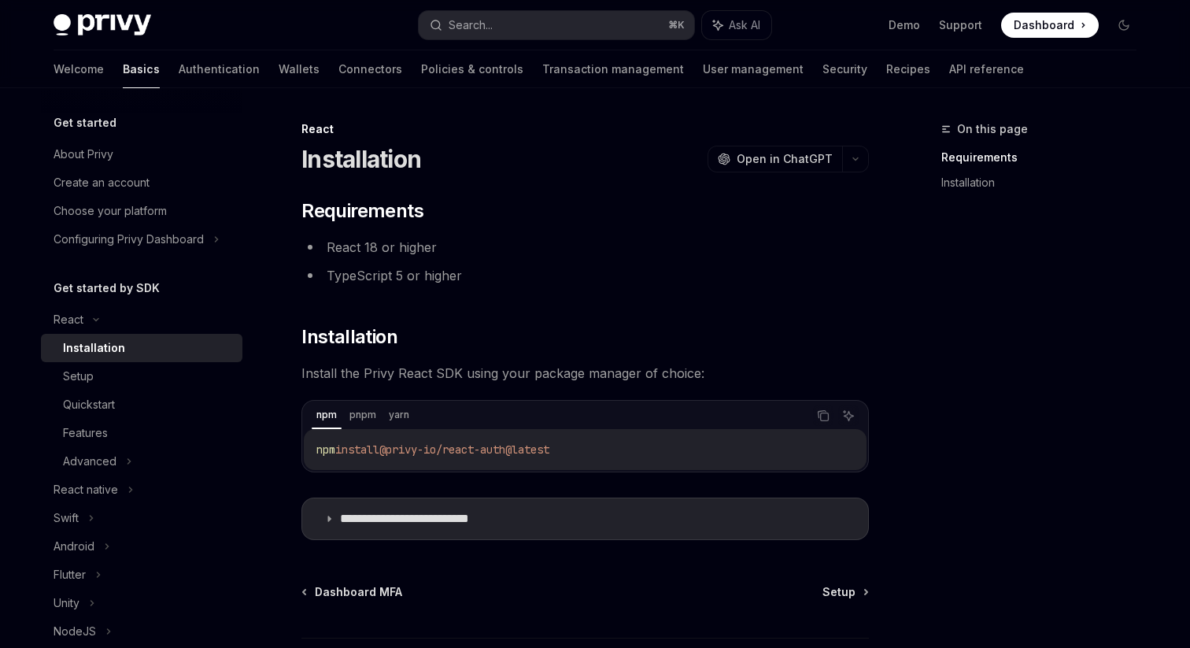
click at [94, 349] on div "Installation" at bounding box center [94, 347] width 62 height 19
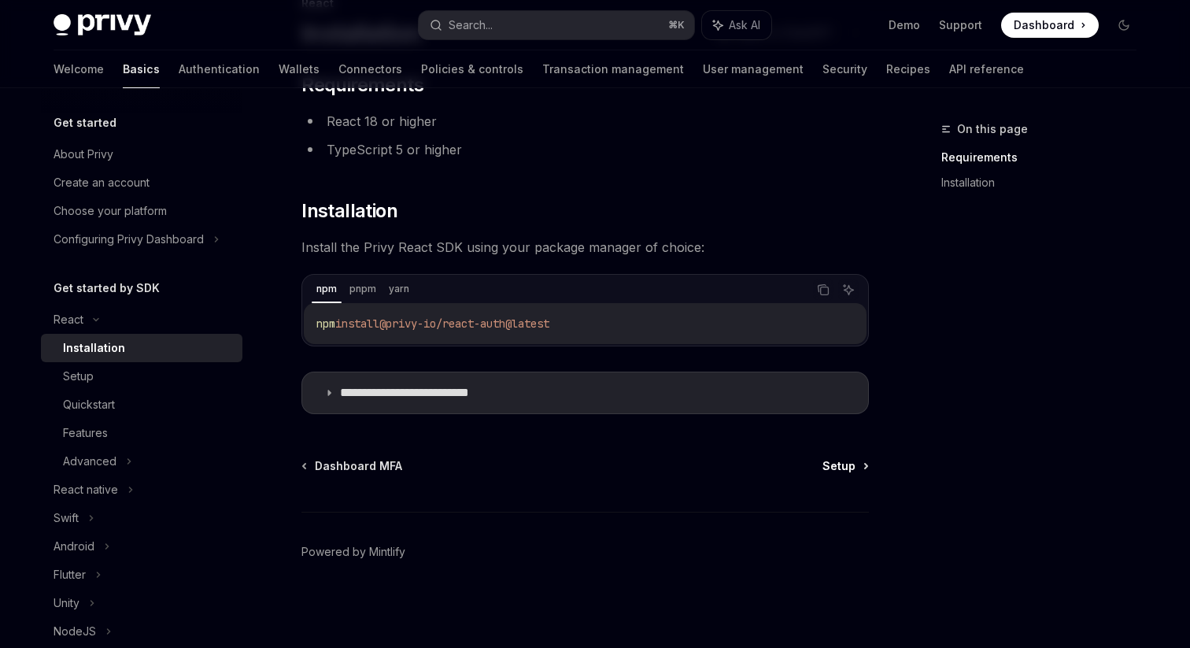
click at [847, 468] on span "Setup" at bounding box center [839, 466] width 33 height 16
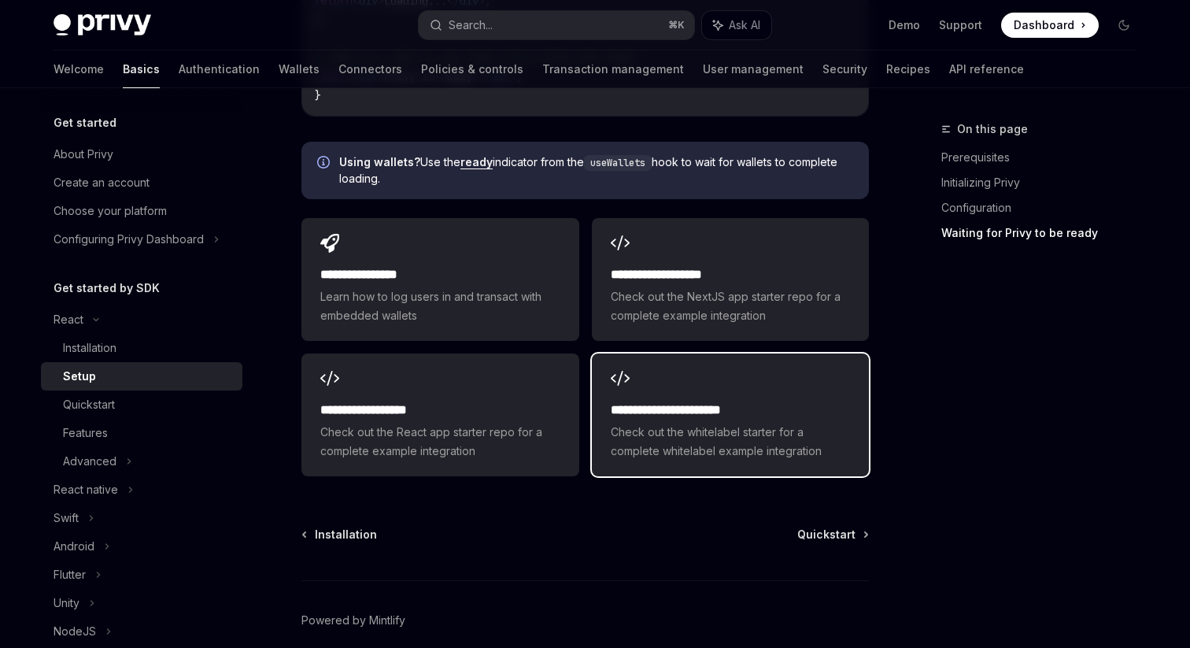
scroll to position [2031, 0]
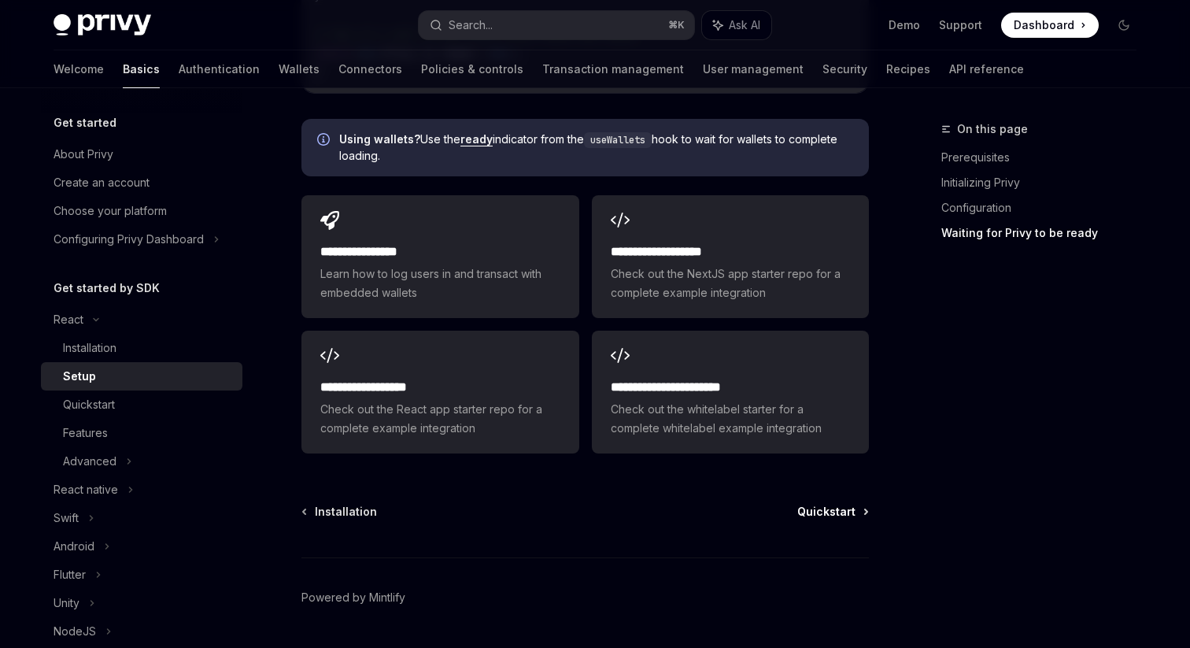
click at [834, 504] on span "Quickstart" at bounding box center [826, 512] width 58 height 16
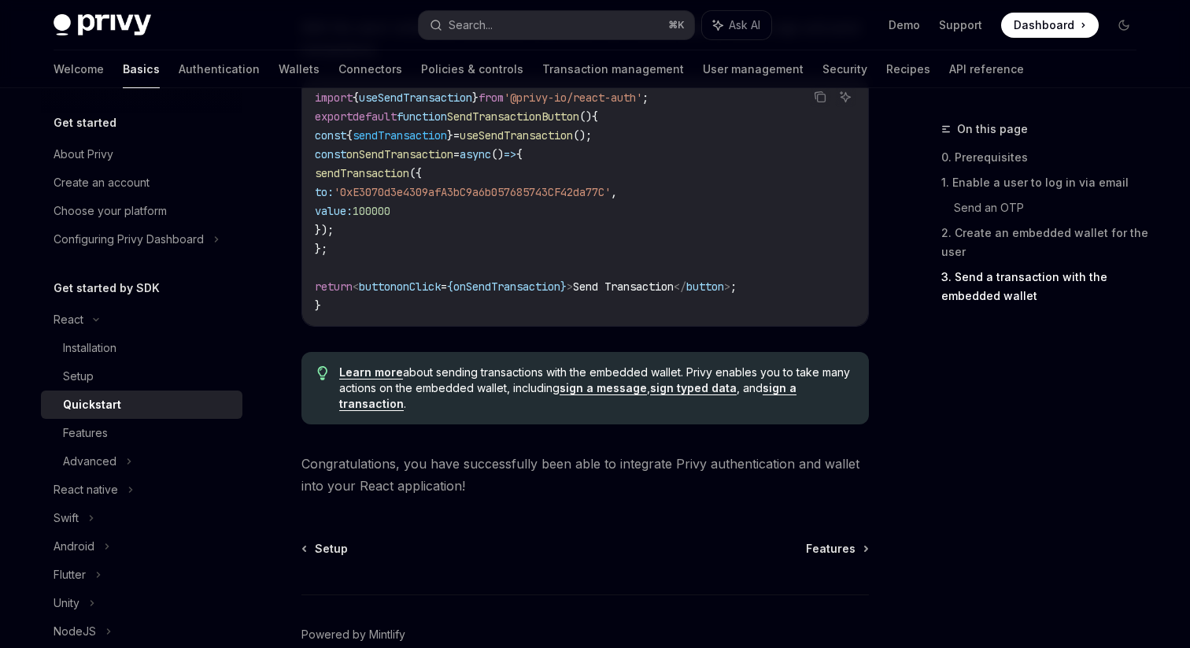
scroll to position [1636, 0]
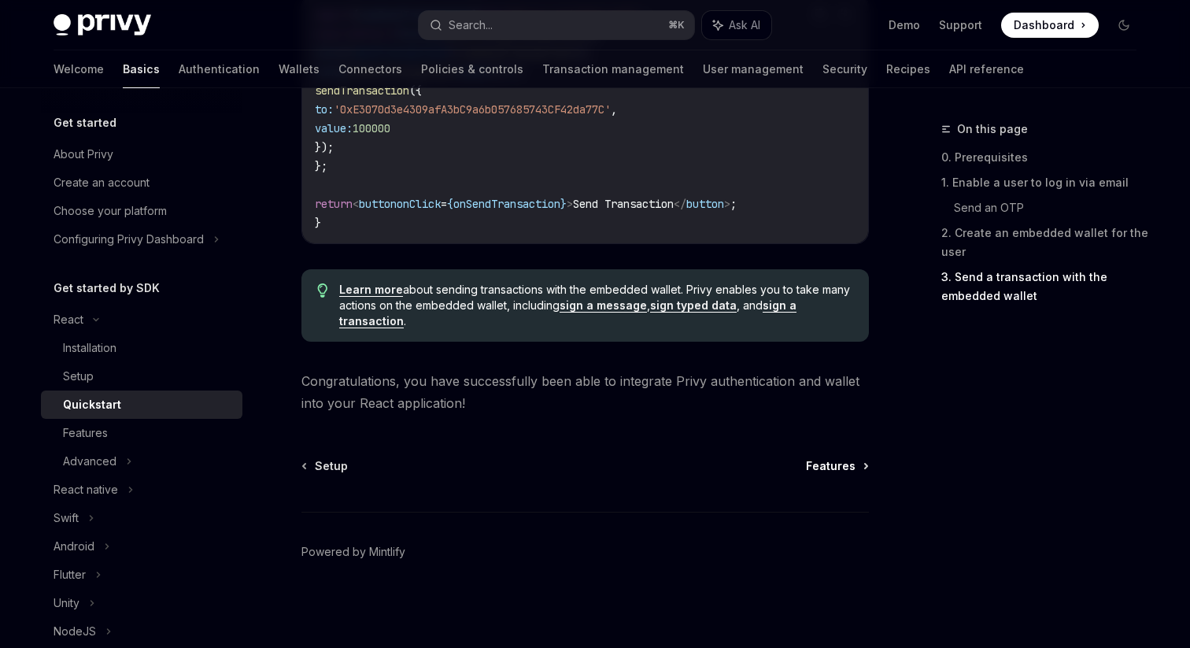
click at [831, 468] on span "Features" at bounding box center [831, 466] width 50 height 16
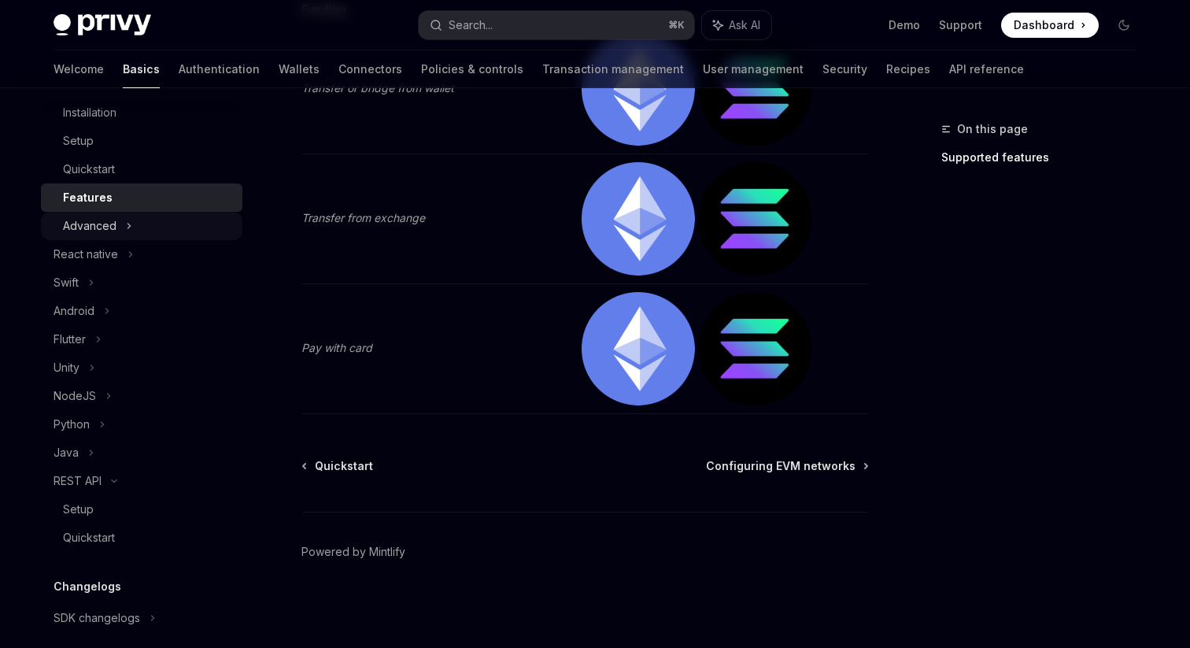
scroll to position [237, 0]
click at [98, 396] on div "NodeJS" at bounding box center [141, 394] width 201 height 28
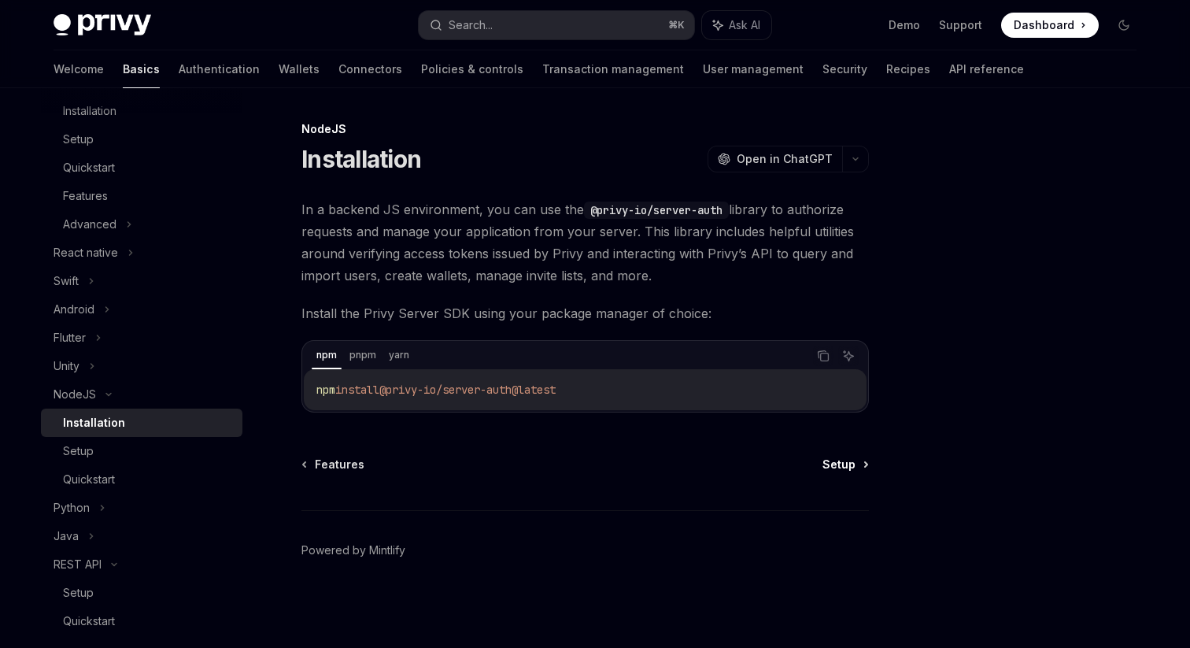
click at [835, 457] on span "Setup" at bounding box center [839, 465] width 33 height 16
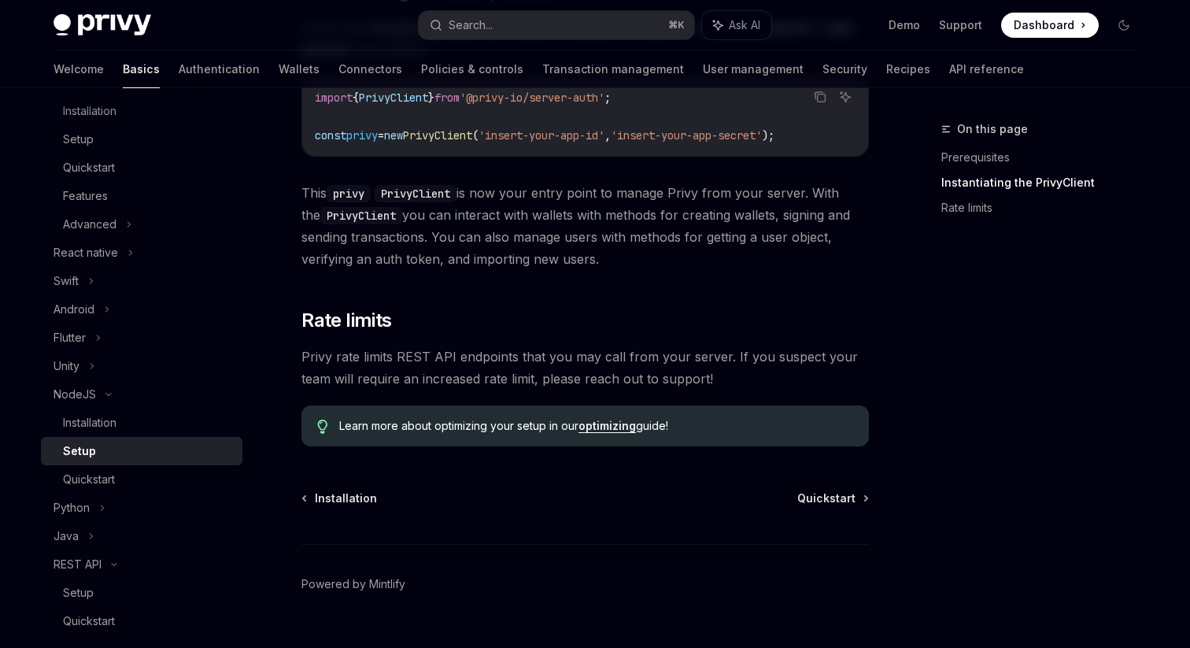
scroll to position [416, 0]
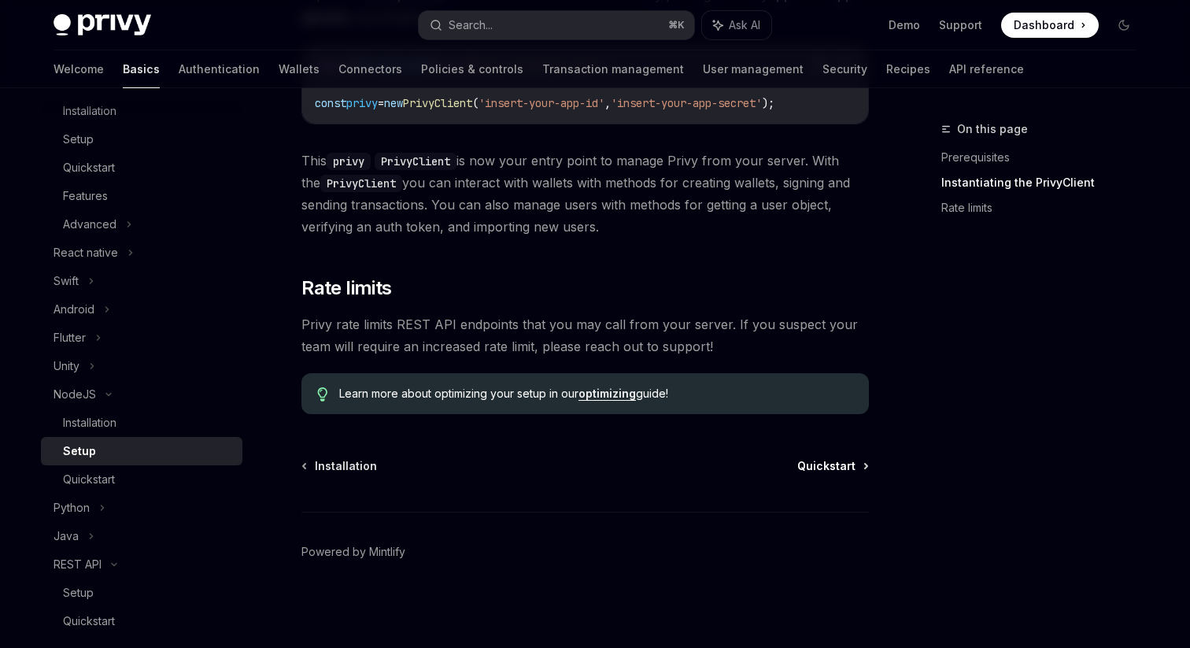
click at [839, 469] on span "Quickstart" at bounding box center [826, 466] width 58 height 16
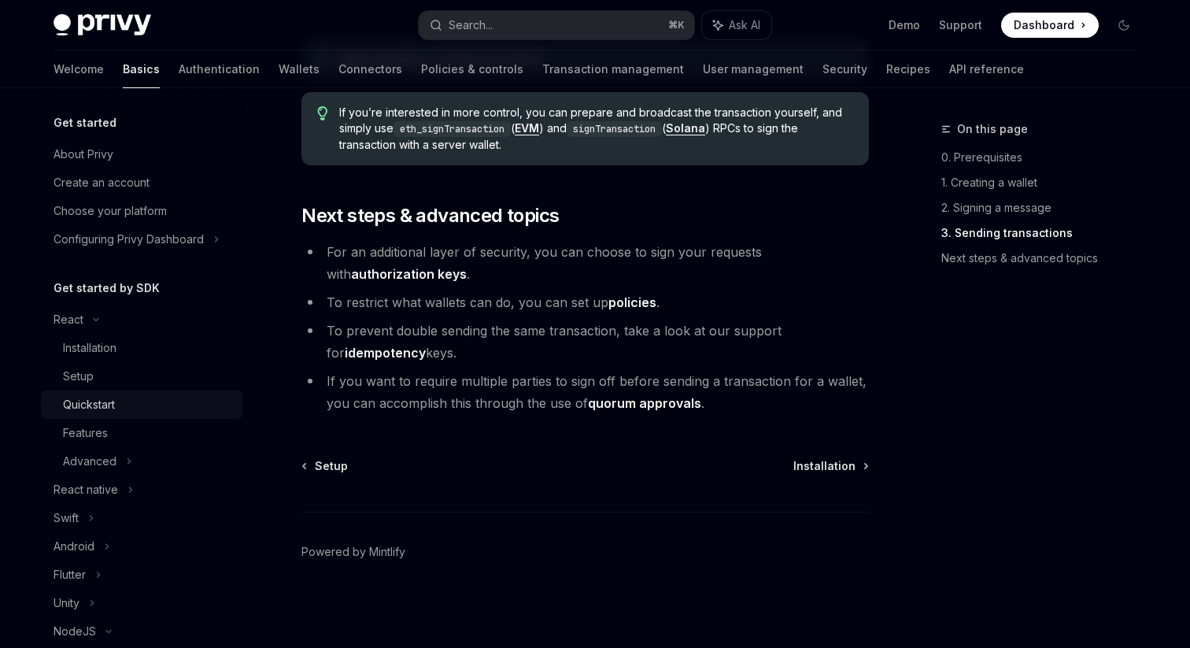
click at [88, 400] on div "Quickstart" at bounding box center [89, 404] width 52 height 19
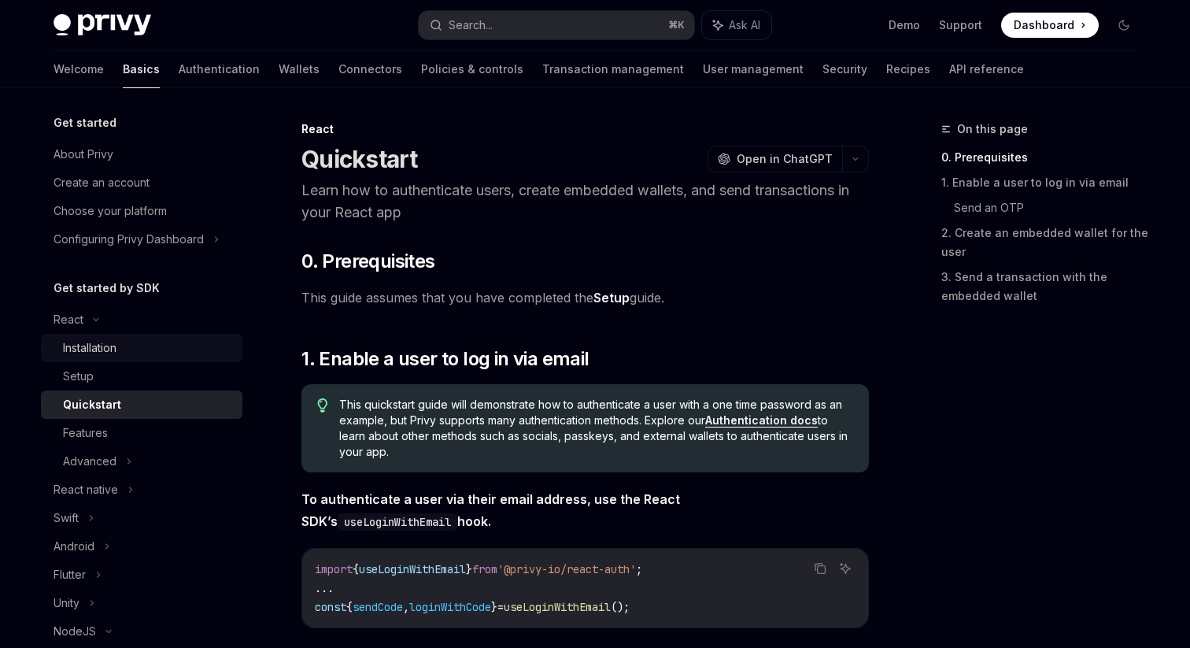
click at [79, 346] on div "Installation" at bounding box center [90, 347] width 54 height 19
type textarea "*"
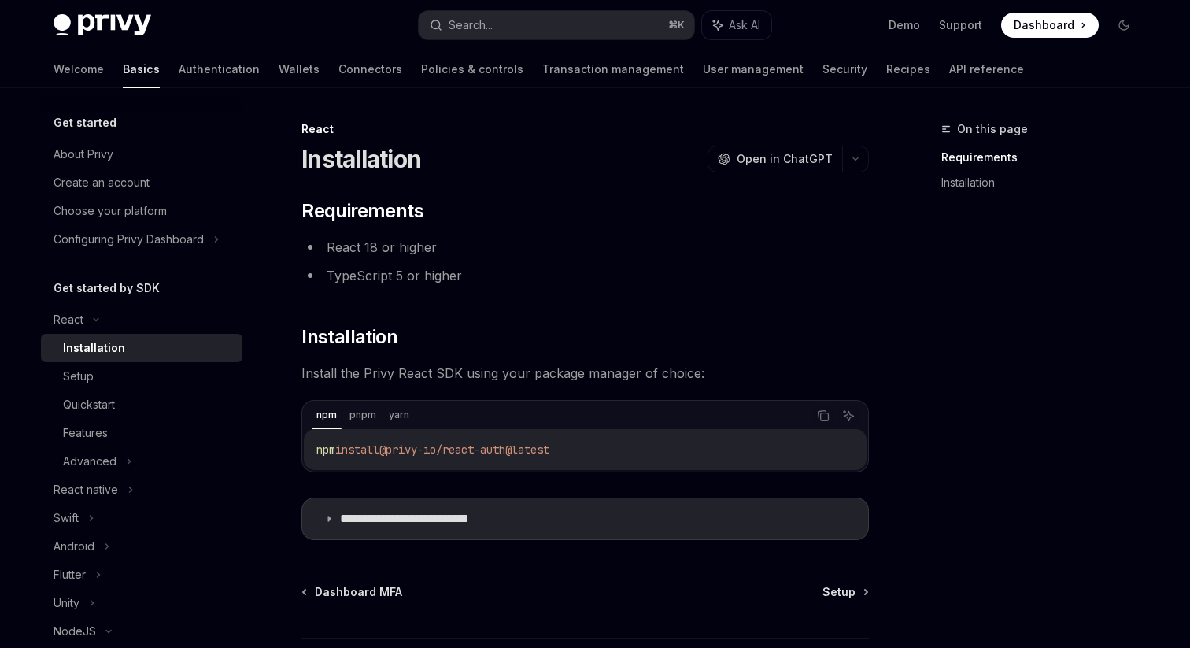
click at [707, 239] on li "React 18 or higher" at bounding box center [584, 247] width 567 height 22
click at [822, 414] on icon "Copy the contents from the code block" at bounding box center [823, 415] width 13 height 13
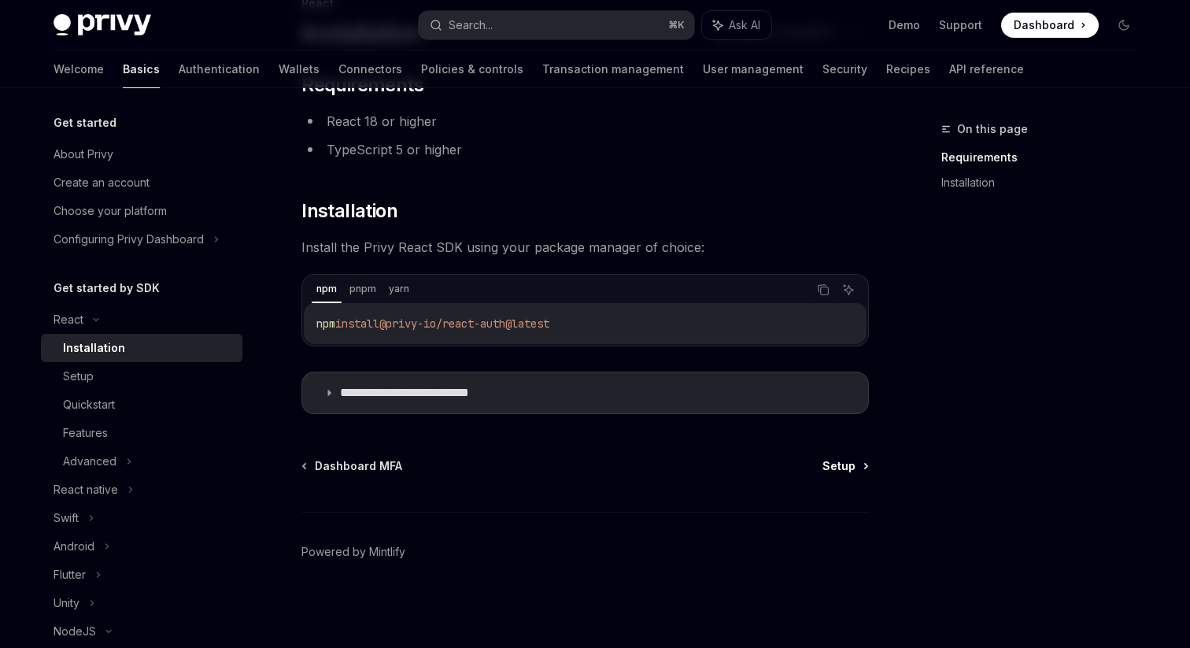
click at [838, 467] on span "Setup" at bounding box center [839, 466] width 33 height 16
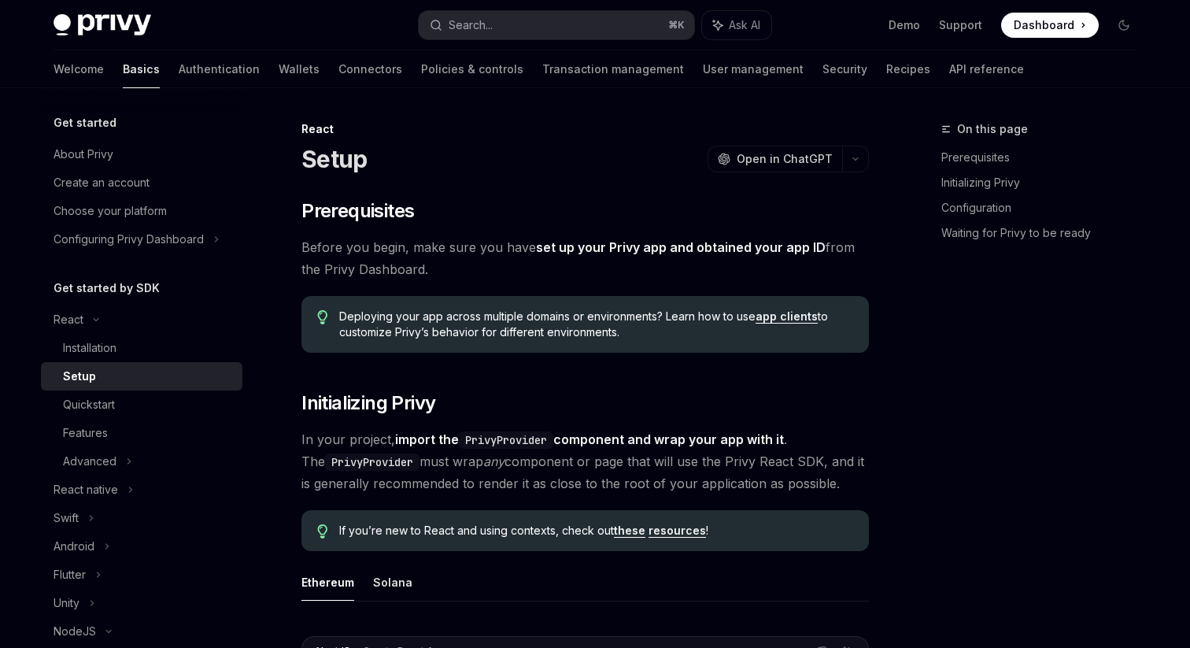
type textarea "*"
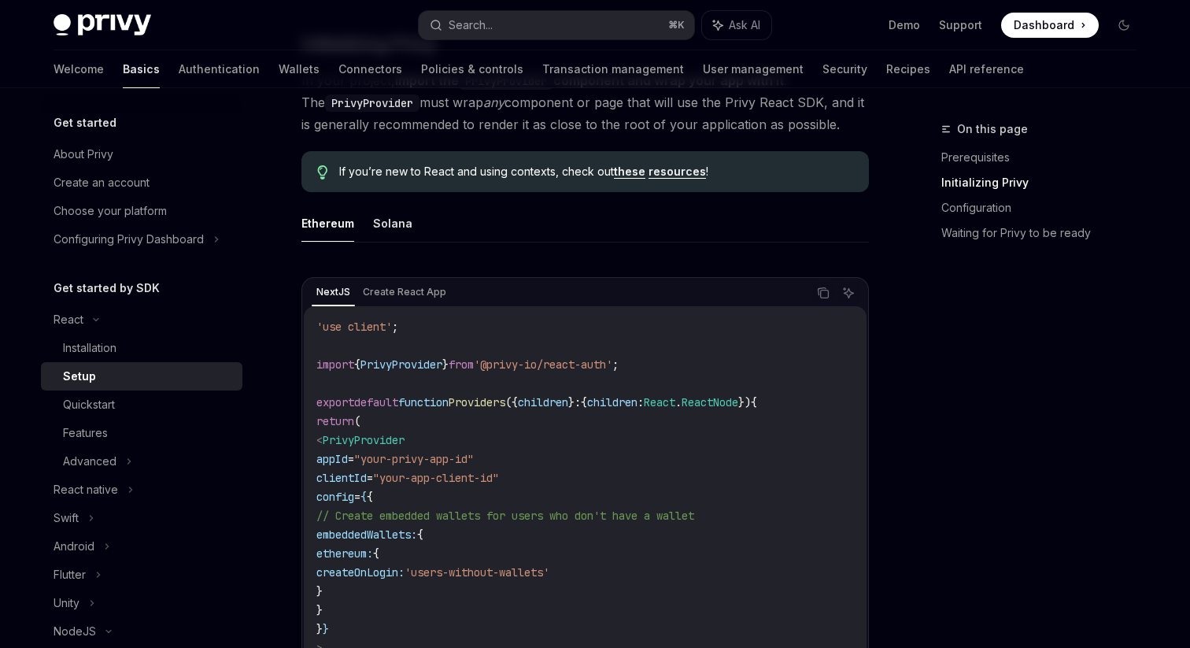
scroll to position [358, 0]
